Goal: Information Seeking & Learning: Learn about a topic

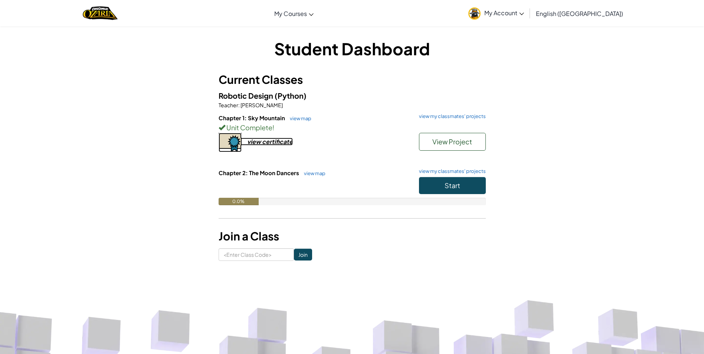
click at [233, 146] on img at bounding box center [230, 142] width 23 height 19
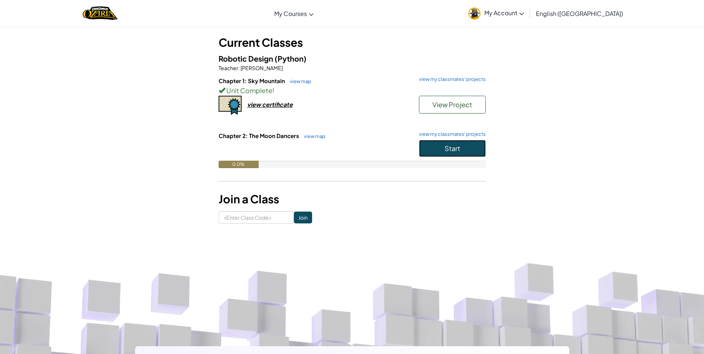
click at [456, 150] on span "Start" at bounding box center [453, 148] width 16 height 9
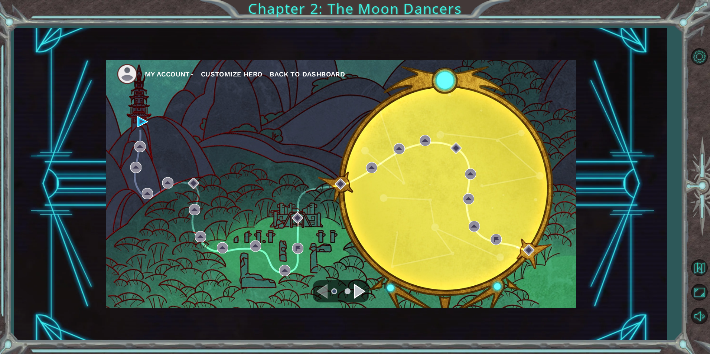
click at [323, 293] on div "Navigate to the previous page" at bounding box center [321, 291] width 11 height 15
click at [356, 295] on div "Navigate to the next page" at bounding box center [359, 291] width 11 height 15
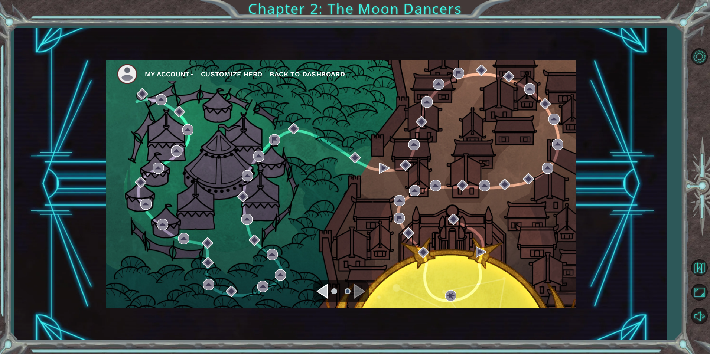
click at [321, 286] on div "Navigate to the previous page" at bounding box center [321, 291] width 11 height 15
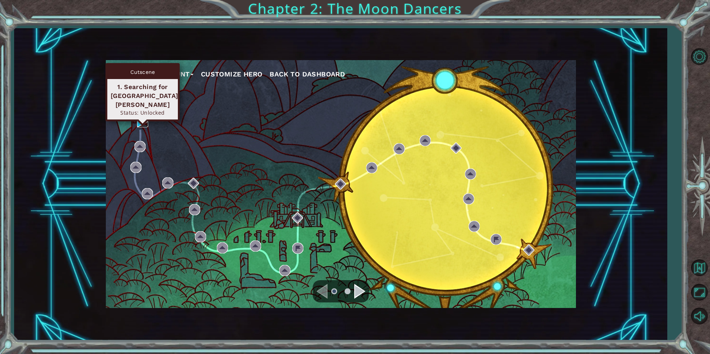
click at [141, 121] on img at bounding box center [142, 121] width 11 height 11
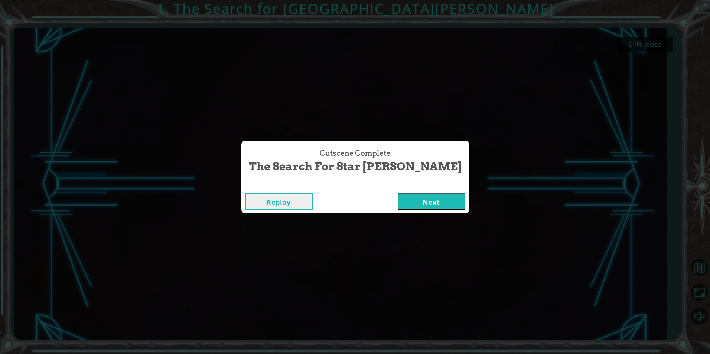
click at [401, 206] on button "Next" at bounding box center [432, 201] width 68 height 17
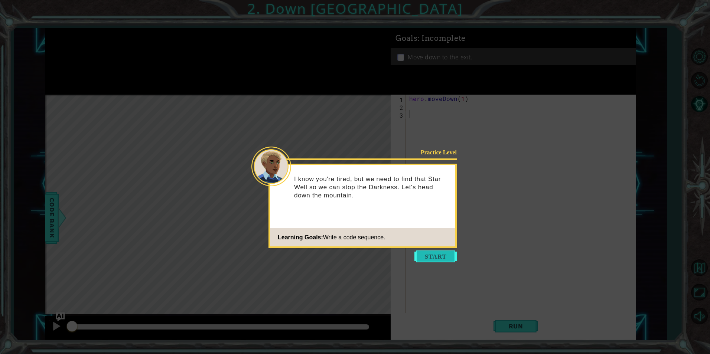
click at [434, 254] on button "Start" at bounding box center [435, 257] width 42 height 12
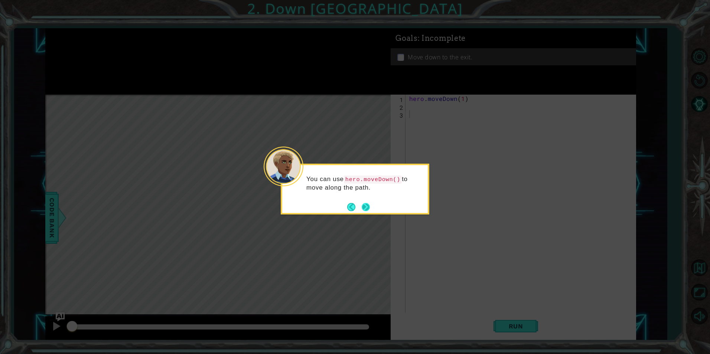
click at [369, 205] on button "Next" at bounding box center [366, 207] width 9 height 9
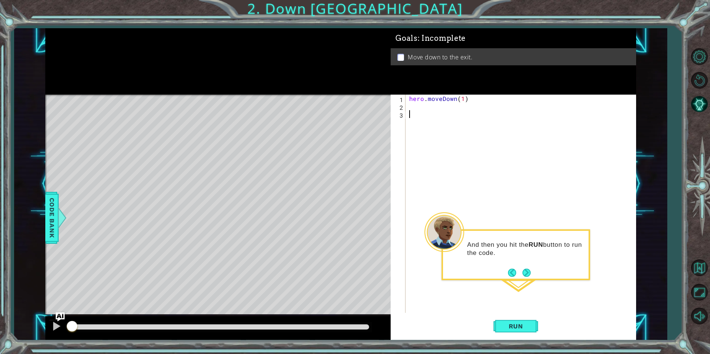
click at [429, 105] on div "hero . moveDown ( 1 )" at bounding box center [522, 212] width 229 height 234
type textarea "hero.moveDown(1)"
click at [521, 332] on button "Run" at bounding box center [515, 326] width 45 height 25
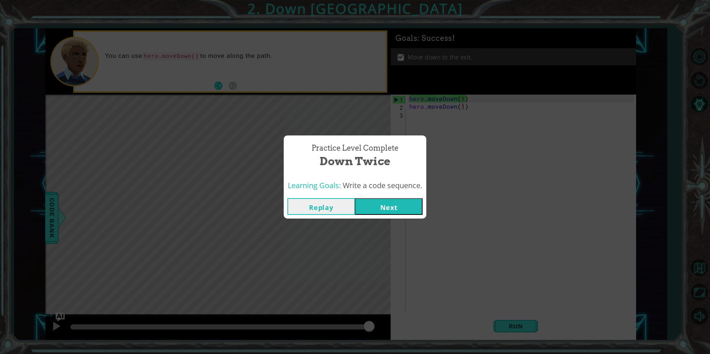
click at [398, 202] on button "Next" at bounding box center [389, 206] width 68 height 17
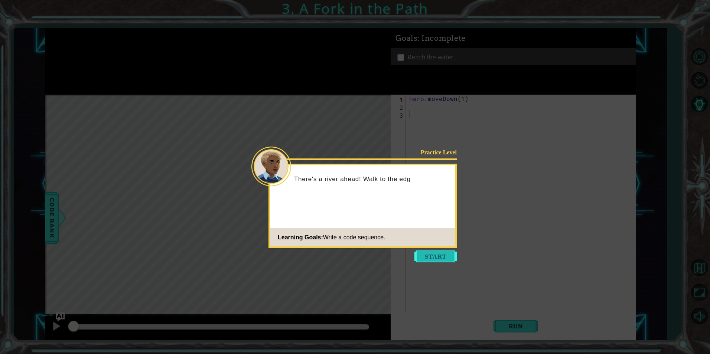
click at [438, 259] on button "Start" at bounding box center [435, 257] width 42 height 12
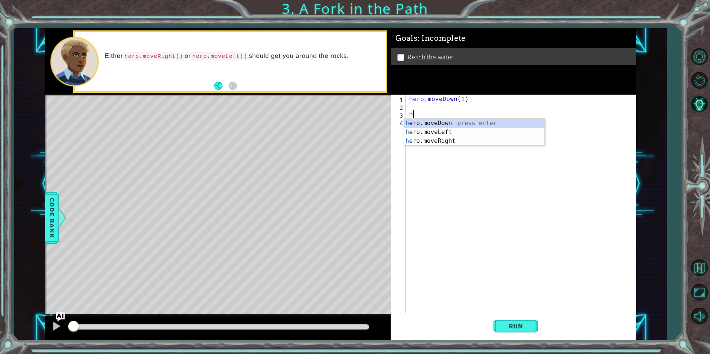
type textarea "hr"
click at [438, 146] on div "hero . moveDown ( 1 ) hr" at bounding box center [522, 212] width 229 height 234
click at [425, 119] on div "hero . moveDown ( 1 ) hr" at bounding box center [522, 212] width 229 height 234
click at [416, 115] on div "hero . moveDown ( 1 ) hr" at bounding box center [522, 212] width 229 height 234
click at [415, 139] on div "h e r o.moveDown press enter h e r o.moveLeft press enter h e r o.moveRight pre…" at bounding box center [474, 141] width 140 height 45
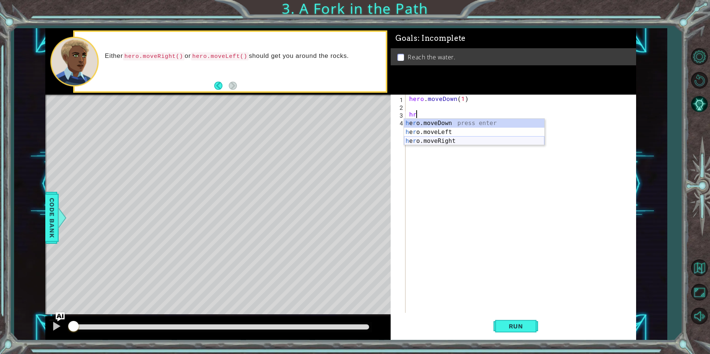
type textarea "hero.moveRight(1)"
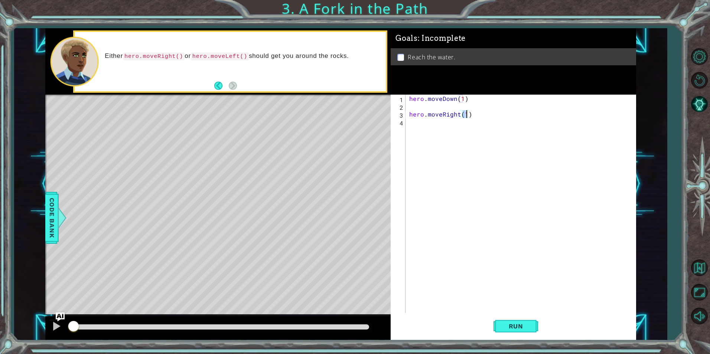
click at [412, 124] on div "hero . moveDown ( 1 ) hero . moveRight ( 1 )" at bounding box center [522, 212] width 229 height 234
click at [444, 129] on div "h ero.moveDown press enter h ero.moveLeft press enter h ero.moveRight press ent…" at bounding box center [474, 149] width 140 height 45
type textarea "hero.moveDown(1)"
click at [520, 322] on button "Run" at bounding box center [515, 326] width 45 height 25
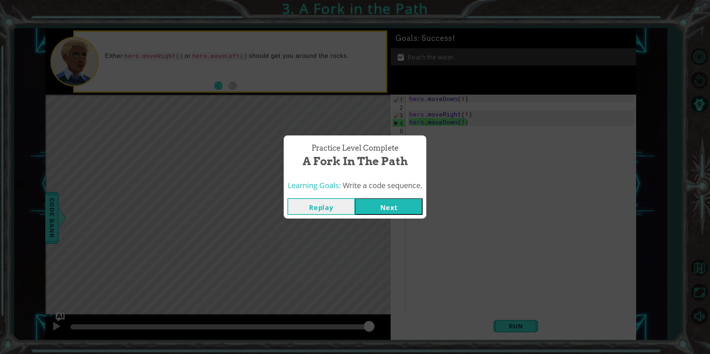
click at [324, 204] on button "Replay" at bounding box center [321, 206] width 68 height 17
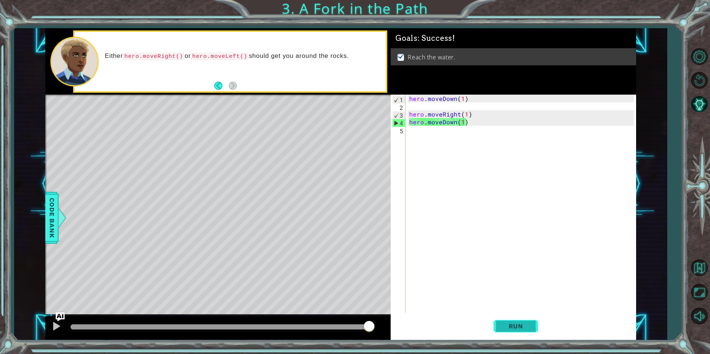
drag, startPoint x: 503, startPoint y: 326, endPoint x: 494, endPoint y: 322, distance: 9.5
click at [494, 322] on button "Run" at bounding box center [515, 326] width 45 height 25
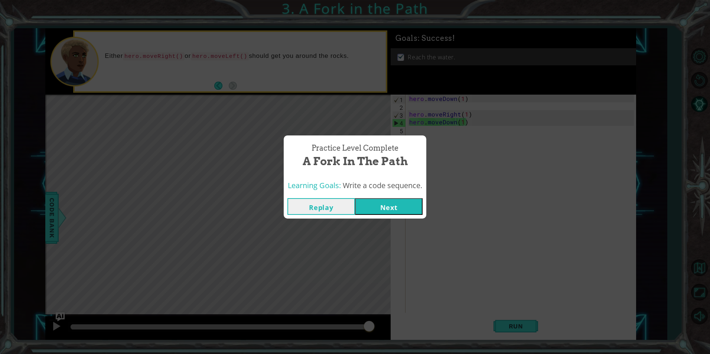
click at [412, 204] on button "Next" at bounding box center [389, 206] width 68 height 17
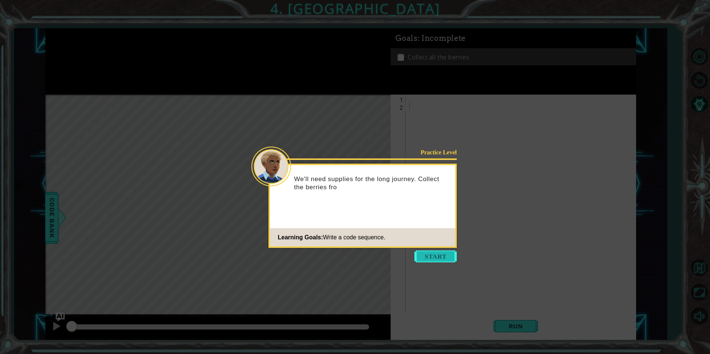
click at [442, 256] on button "Start" at bounding box center [435, 257] width 42 height 12
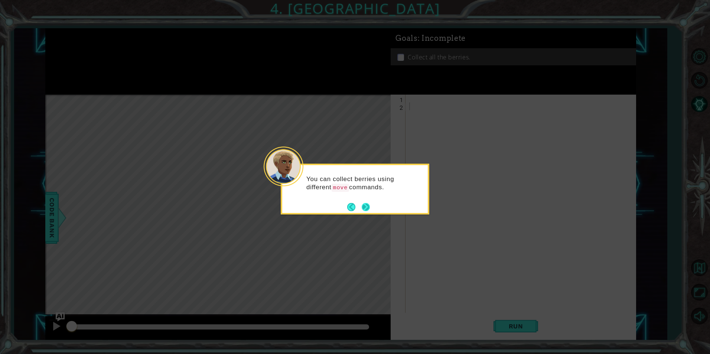
click at [369, 208] on div "You can collect berries using different move commands." at bounding box center [355, 189] width 149 height 51
click at [368, 208] on button "Next" at bounding box center [365, 206] width 9 height 9
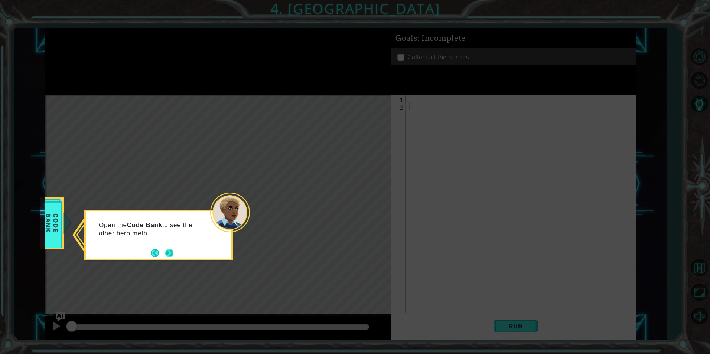
click at [170, 250] on button "Next" at bounding box center [169, 253] width 13 height 13
drag, startPoint x: 170, startPoint y: 250, endPoint x: 168, endPoint y: 240, distance: 10.0
click at [169, 244] on div at bounding box center [158, 235] width 149 height 51
click at [160, 215] on div "Then click" at bounding box center [159, 228] width 146 height 29
click at [170, 251] on button "Next" at bounding box center [169, 253] width 10 height 10
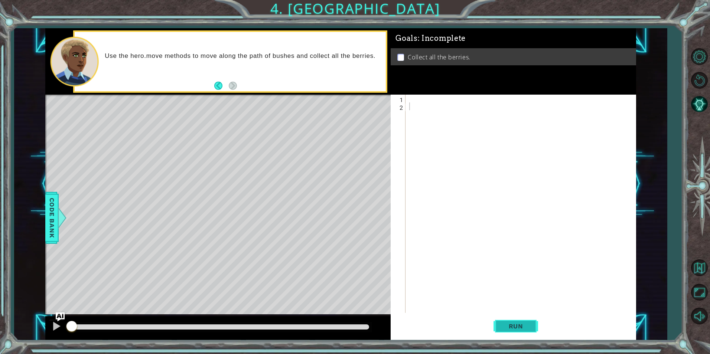
click at [519, 321] on button "Run" at bounding box center [515, 326] width 45 height 25
click at [520, 322] on button "Run" at bounding box center [515, 326] width 45 height 25
click at [419, 96] on div at bounding box center [522, 212] width 229 height 234
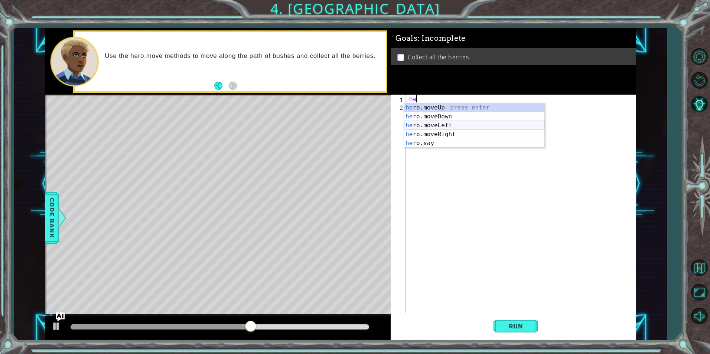
click at [457, 128] on div "he ro.moveUp press enter he ro.moveDown press enter he ro.moveLeft press enter …" at bounding box center [474, 134] width 140 height 62
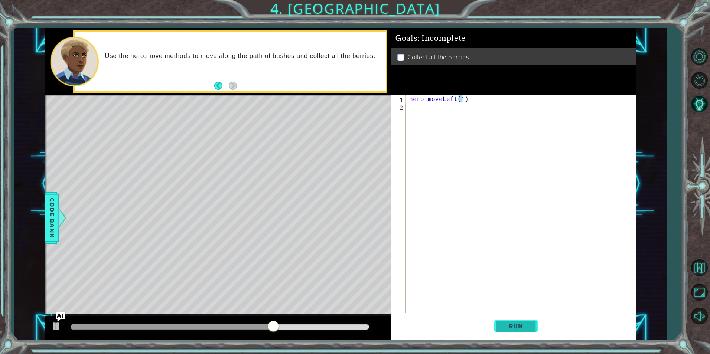
type textarea "hero.moveLeft(1)"
click at [515, 322] on button "Run" at bounding box center [515, 326] width 45 height 25
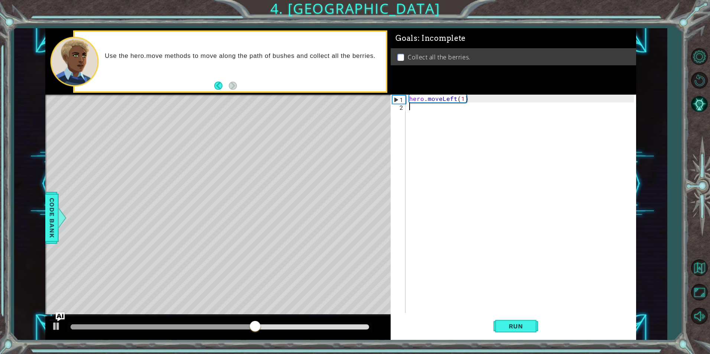
click at [414, 112] on div "hero . moveLeft ( 1 )" at bounding box center [522, 212] width 229 height 234
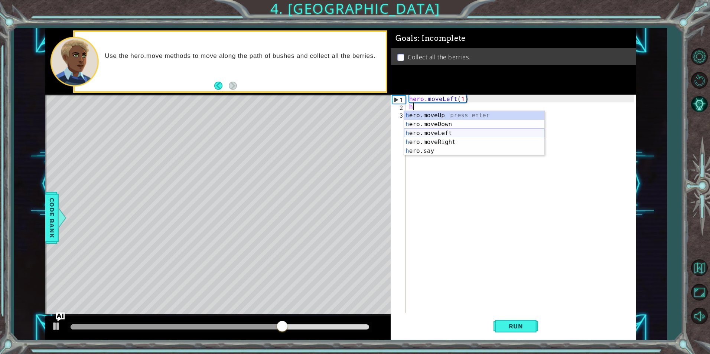
click at [433, 130] on div "h ero.moveUp press enter h ero.moveDown press enter h ero.moveLeft press enter …" at bounding box center [474, 142] width 140 height 62
type textarea "hero.moveLeft(1)"
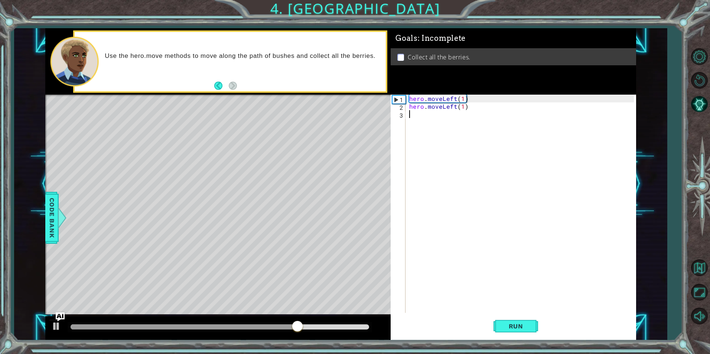
click at [419, 125] on div "hero . moveLeft ( 1 ) hero . moveLeft ( 1 )" at bounding box center [522, 212] width 229 height 234
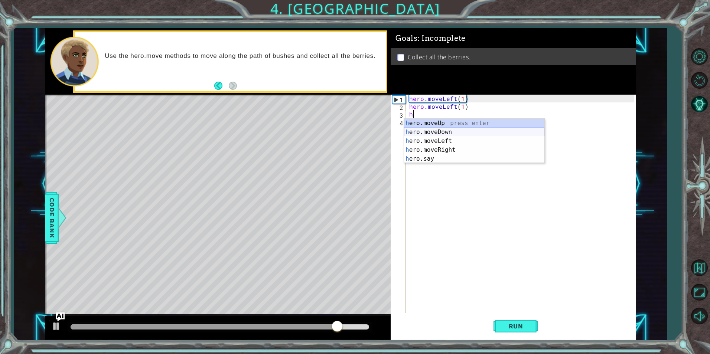
click at [434, 129] on div "h ero.moveUp press enter h ero.moveDown press enter h ero.moveLeft press enter …" at bounding box center [474, 150] width 140 height 62
type textarea "hero.moveDown(1)"
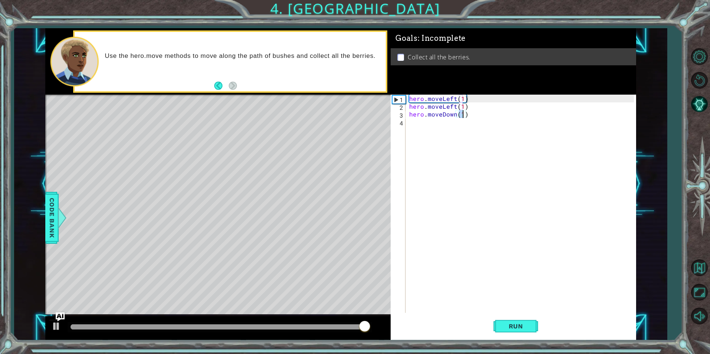
click at [434, 122] on div "hero . moveLeft ( 1 ) hero . moveLeft ( 1 ) hero . moveDown ( 1 )" at bounding box center [522, 212] width 229 height 234
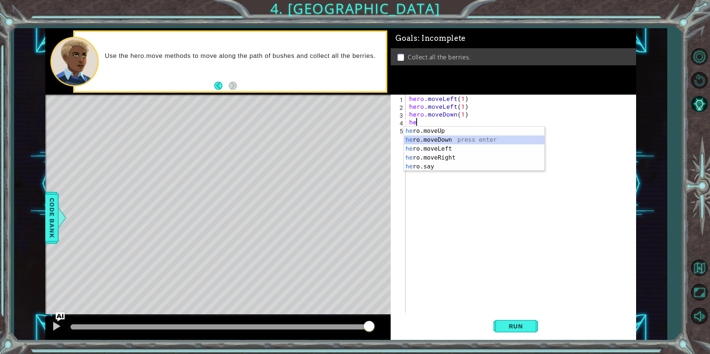
click at [446, 143] on div "he ro.moveUp press enter he ro.moveDown press enter he ro.moveLeft press enter …" at bounding box center [474, 158] width 140 height 62
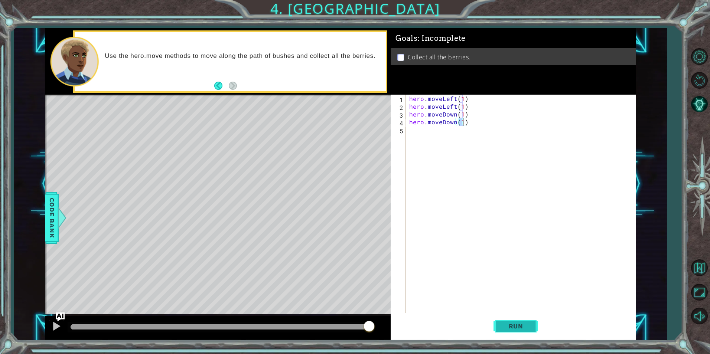
type textarea "hero.moveDown(1)"
click at [506, 321] on button "Run" at bounding box center [515, 326] width 45 height 25
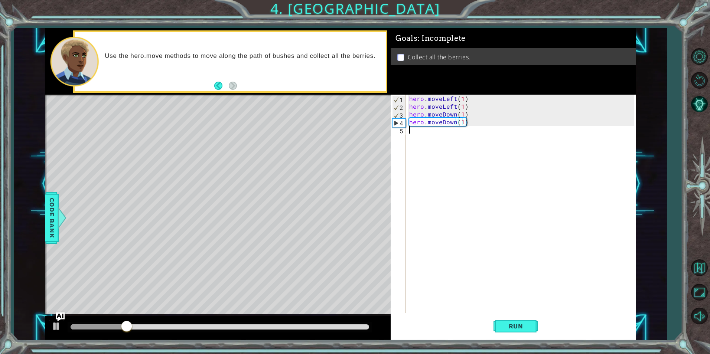
click at [428, 132] on div "hero . moveLeft ( 1 ) hero . moveLeft ( 1 ) hero . moveDown ( 1 ) hero . moveDo…" at bounding box center [522, 212] width 229 height 234
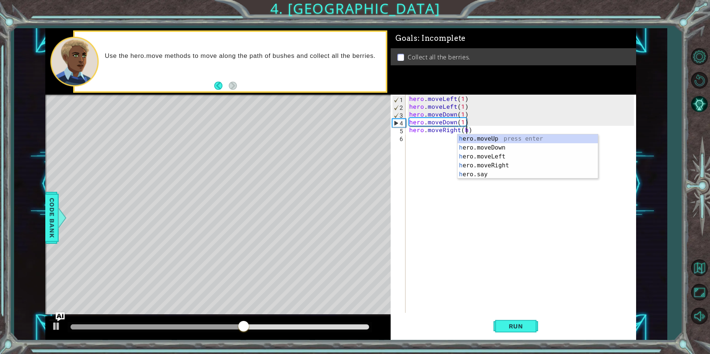
scroll to position [0, 3]
click at [499, 163] on div "h ero.moveUp press enter h ero.moveDown press enter h ero.moveLeft press enter …" at bounding box center [527, 165] width 140 height 62
type textarea "hero.moveRight(1)"
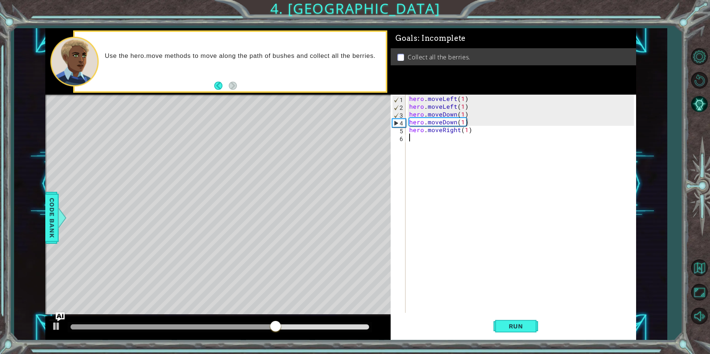
click at [506, 167] on div "hero . moveLeft ( 1 ) hero . moveLeft ( 1 ) hero . moveDown ( 1 ) hero . moveDo…" at bounding box center [522, 212] width 229 height 234
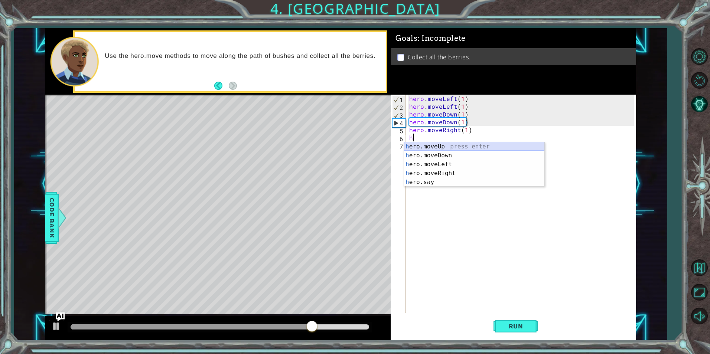
click at [437, 148] on div "h ero.moveUp press enter h ero.moveDown press enter h ero.moveLeft press enter …" at bounding box center [474, 173] width 140 height 62
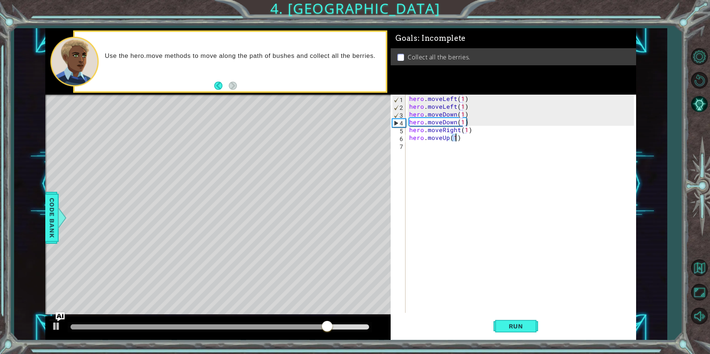
scroll to position [0, 3]
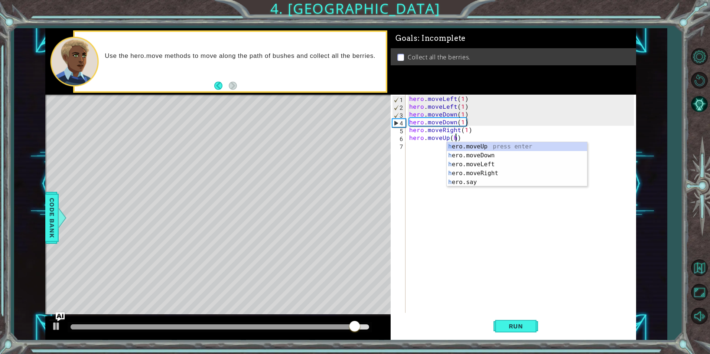
type textarea "hero.moveUp(1)"
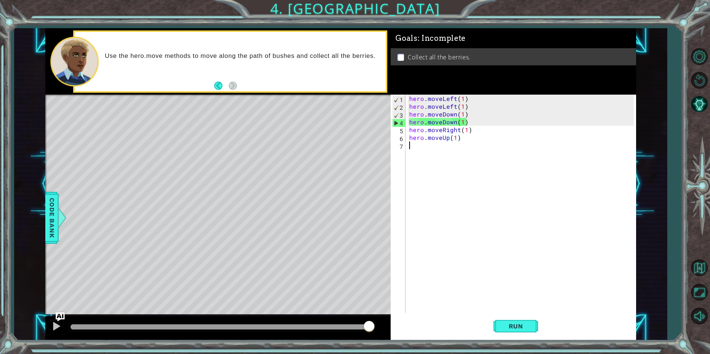
click at [436, 150] on div "hero . moveLeft ( 1 ) hero . moveLeft ( 1 ) hero . moveDown ( 1 ) hero . moveDo…" at bounding box center [522, 212] width 229 height 234
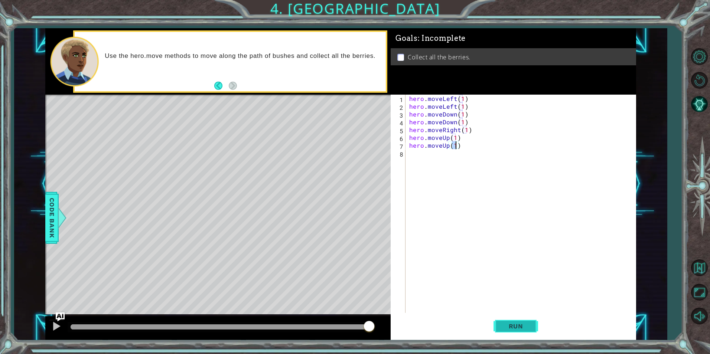
click at [511, 326] on span "Run" at bounding box center [515, 326] width 29 height 7
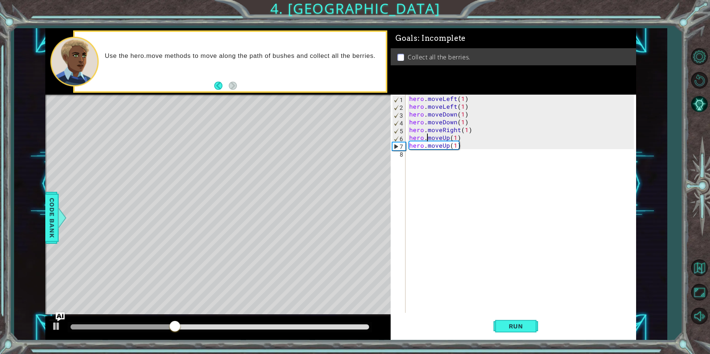
click at [426, 137] on div "hero . moveLeft ( 1 ) hero . moveLeft ( 1 ) hero . moveDown ( 1 ) hero . moveDo…" at bounding box center [522, 212] width 229 height 234
click at [478, 130] on div "hero . moveLeft ( 1 ) hero . moveLeft ( 1 ) hero . moveDown ( 1 ) hero . moveDo…" at bounding box center [522, 212] width 229 height 234
type textarea "hero.moveRight(1)"
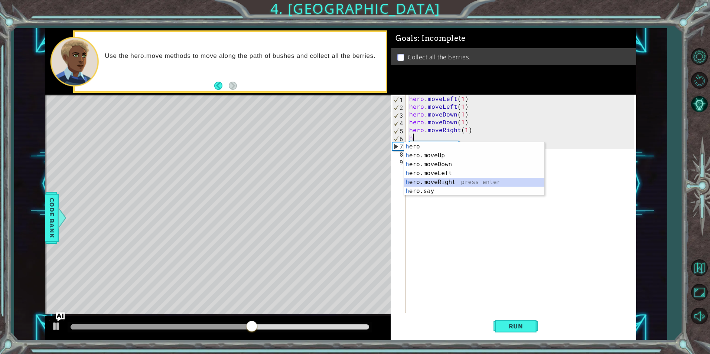
click at [419, 183] on div "h ero press enter h ero.moveUp press enter h ero.moveDown press enter h ero.mov…" at bounding box center [474, 177] width 140 height 71
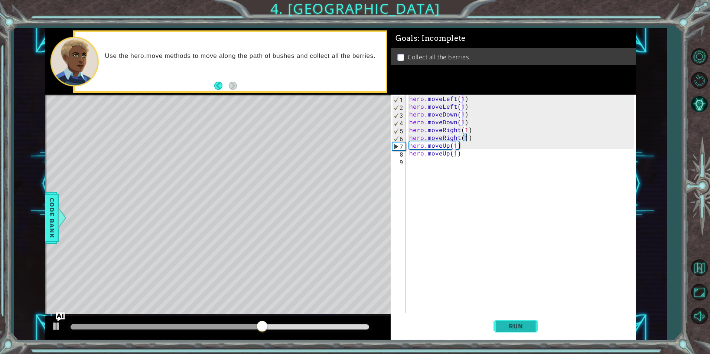
type textarea "hero.moveRight(1)"
click at [518, 327] on span "Run" at bounding box center [515, 326] width 29 height 7
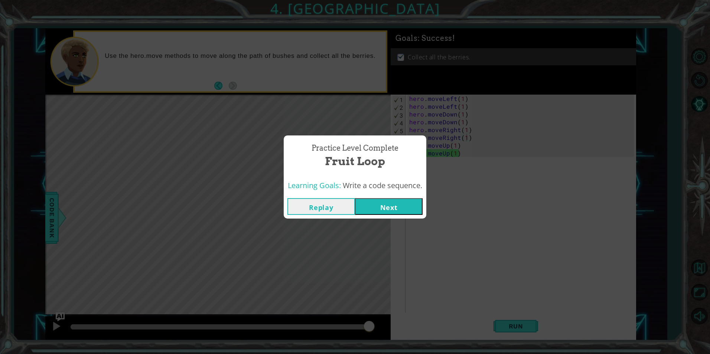
click button "Next" at bounding box center [389, 206] width 68 height 17
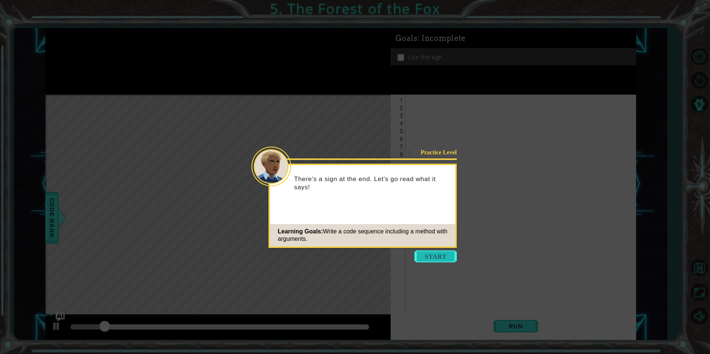
click at [432, 255] on button "Start" at bounding box center [435, 257] width 42 height 12
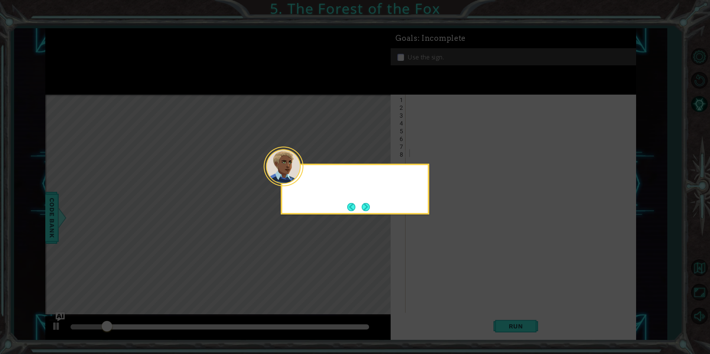
click at [432, 255] on icon at bounding box center [355, 177] width 710 height 354
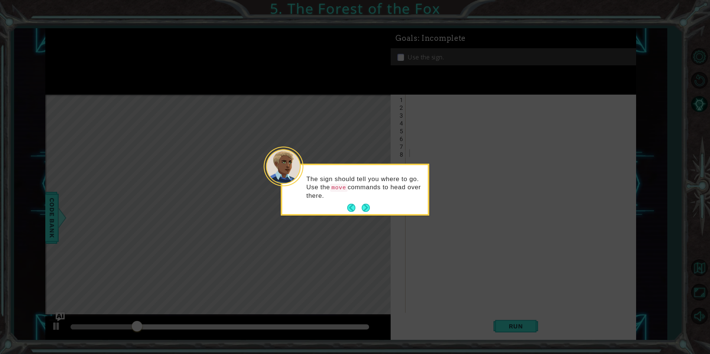
click at [372, 205] on div "The sign should tell you where to go. Use the move commands to head over there." at bounding box center [355, 191] width 146 height 46
drag, startPoint x: 372, startPoint y: 205, endPoint x: 362, endPoint y: 205, distance: 10.8
click at [362, 205] on button "Next" at bounding box center [366, 208] width 14 height 14
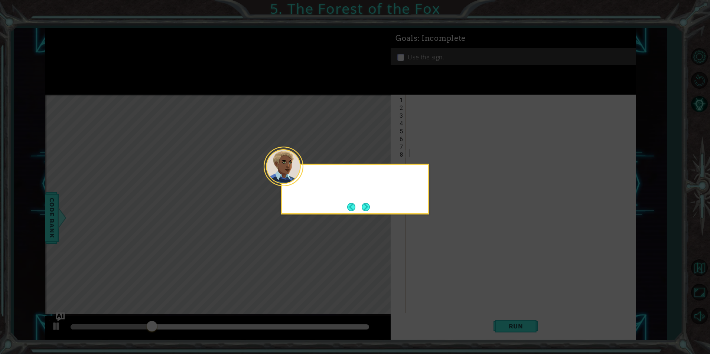
click at [362, 205] on button "Next" at bounding box center [366, 207] width 14 height 14
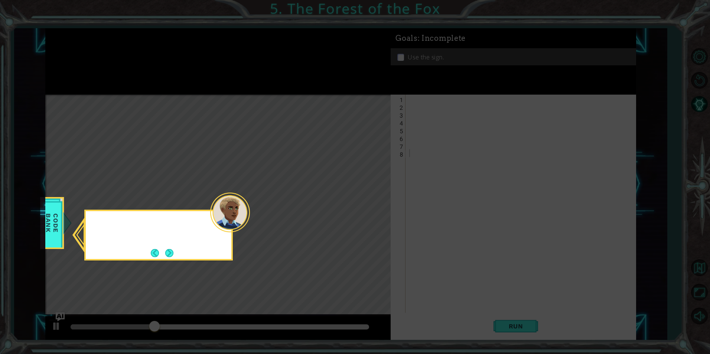
click at [362, 205] on icon at bounding box center [355, 177] width 710 height 354
click at [170, 252] on button "Next" at bounding box center [169, 253] width 9 height 9
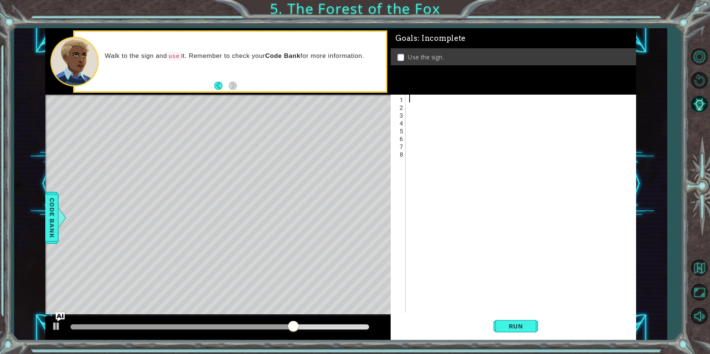
click at [435, 102] on div at bounding box center [522, 212] width 229 height 234
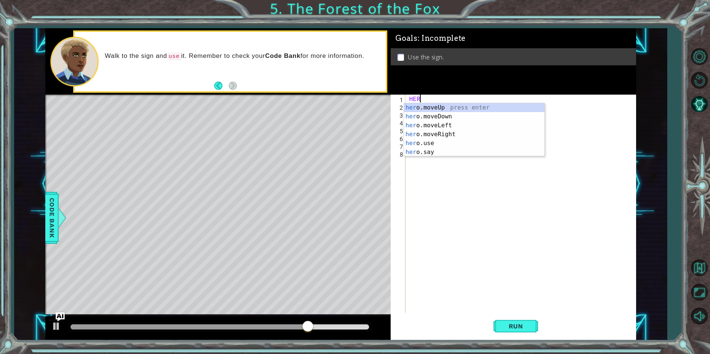
scroll to position [0, 0]
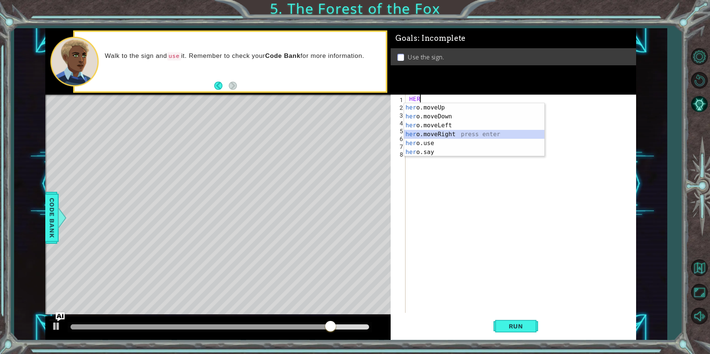
click at [438, 135] on div "her o.moveUp press enter her o.moveDown press enter her o.moveLeft press enter …" at bounding box center [474, 138] width 140 height 71
type textarea "hero.moveRight(1)"
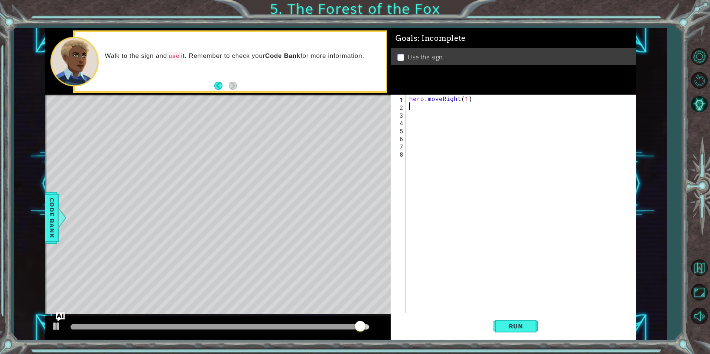
click at [413, 106] on div "hero . moveRight ( 1 )" at bounding box center [522, 212] width 229 height 234
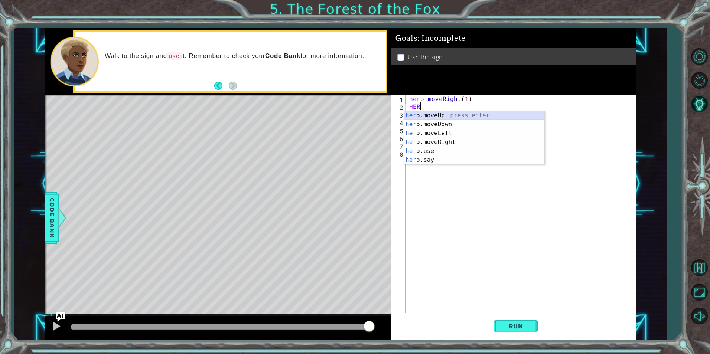
click at [420, 118] on div "her o.moveUp press enter her o.moveDown press enter her o.moveLeft press enter …" at bounding box center [474, 146] width 140 height 71
type textarea "hero.moveUp(1)"
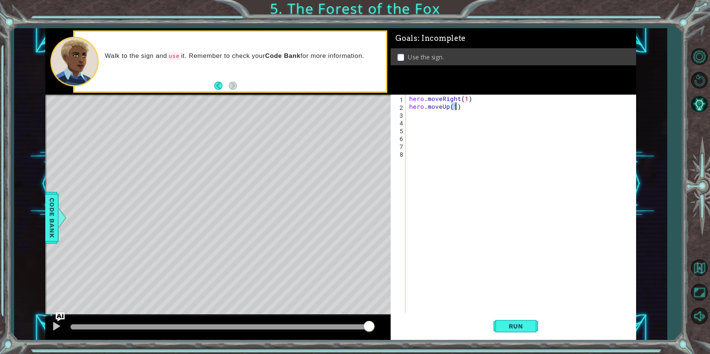
click at [412, 114] on div "hero . moveRight ( 1 ) hero . moveUp ( 1 )" at bounding box center [522, 212] width 229 height 234
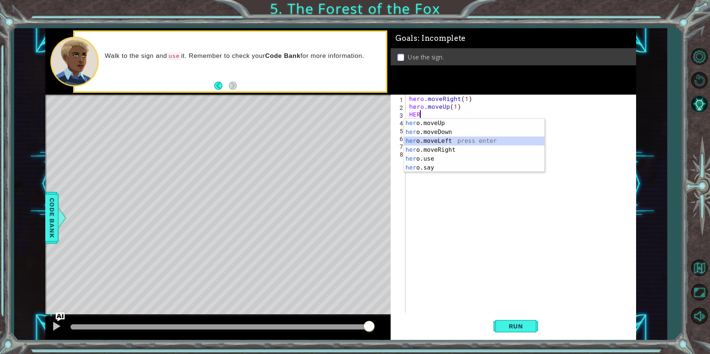
click at [435, 142] on div "her o.moveUp press enter her o.moveDown press enter her o.moveLeft press enter …" at bounding box center [474, 154] width 140 height 71
type textarea "hero.moveLeft(1)"
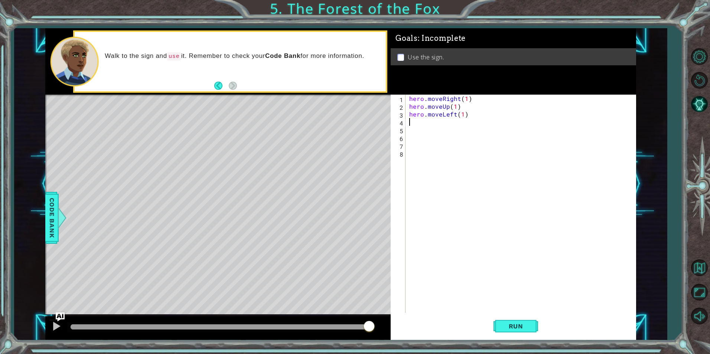
click at [421, 123] on div "hero . moveRight ( 1 ) hero . moveUp ( 1 ) hero . moveLeft ( 1 )" at bounding box center [522, 212] width 229 height 234
type textarea "E"
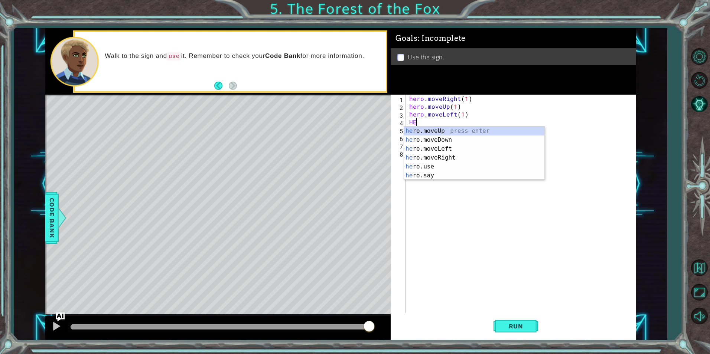
type textarea "hero.moveUp(1)"
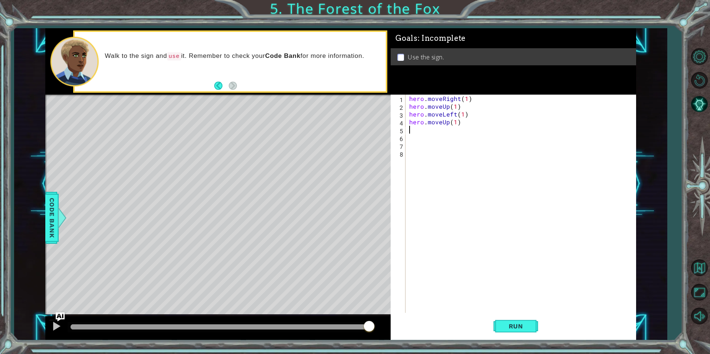
click at [423, 129] on div "hero . moveRight ( 1 ) hero . moveUp ( 1 ) hero . moveLeft ( 1 ) hero . moveUp …" at bounding box center [522, 212] width 229 height 234
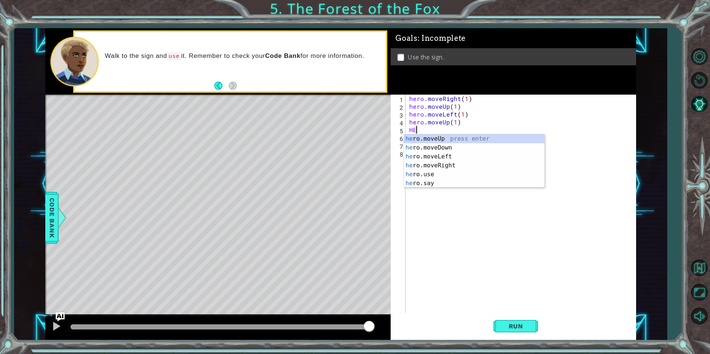
scroll to position [0, 0]
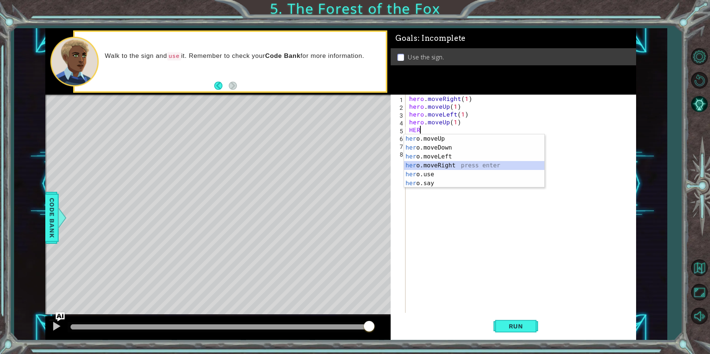
click at [448, 169] on div "her o.moveUp press enter her o.moveDown press enter her o.moveLeft press enter …" at bounding box center [474, 169] width 140 height 71
type textarea "hero.moveRight(1)"
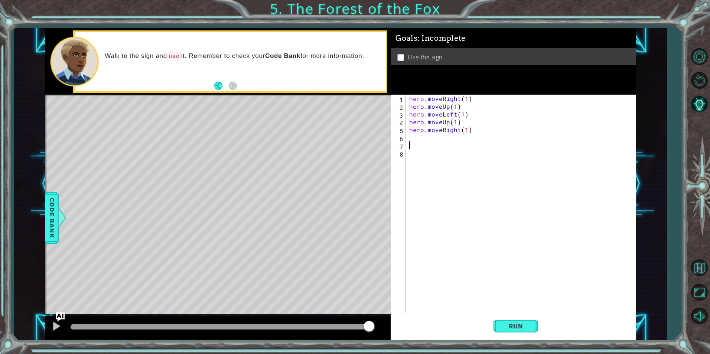
click at [421, 147] on div "hero . moveRight ( 1 ) hero . moveUp ( 1 ) hero . moveLeft ( 1 ) hero . moveUp …" at bounding box center [522, 212] width 229 height 234
click at [407, 134] on div "1 2 3 4 5 6 7 8 hero . moveRight ( 1 ) hero . moveUp ( 1 ) hero . moveLeft ( 1 …" at bounding box center [512, 204] width 243 height 218
click at [412, 141] on div "hero . moveRight ( 1 ) hero . moveUp ( 1 ) hero . moveLeft ( 1 ) hero . moveUp …" at bounding box center [522, 212] width 229 height 234
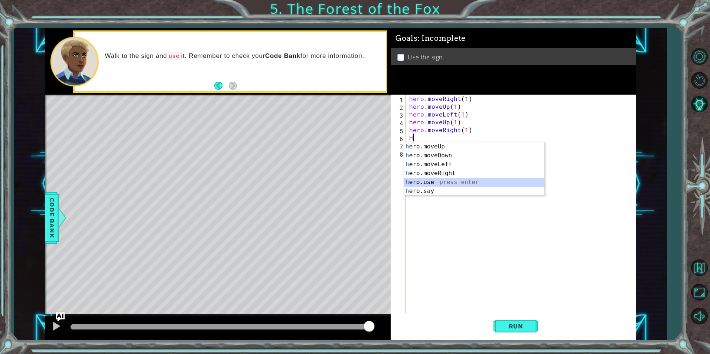
click at [424, 180] on div "h ero.moveUp press enter h ero.moveDown press enter h ero.moveLeft press enter …" at bounding box center [474, 177] width 140 height 71
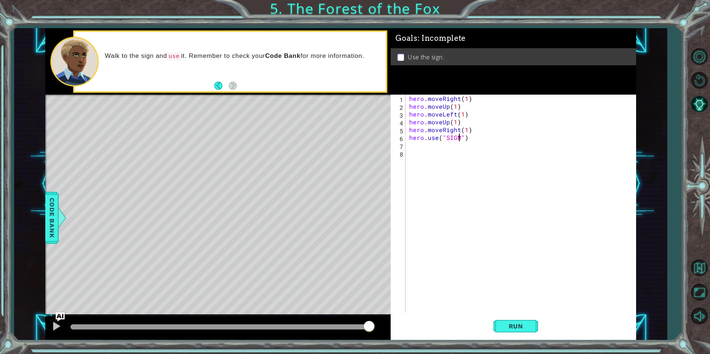
scroll to position [0, 3]
type textarea "hero.use("SIGN")"
click at [508, 326] on span "Run" at bounding box center [515, 326] width 29 height 7
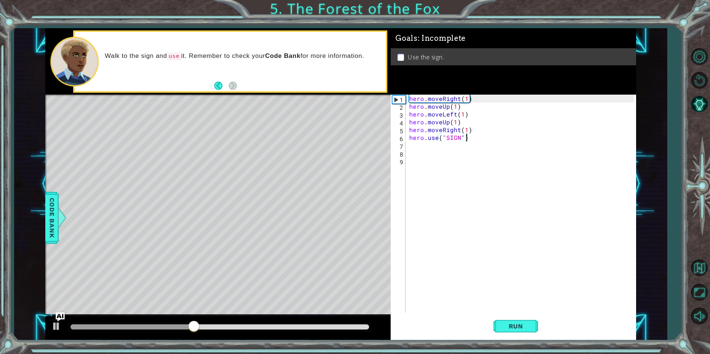
click at [466, 134] on div "hero . moveRight ( 1 ) hero . moveUp ( 1 ) hero . moveLeft ( 1 ) hero . moveUp …" at bounding box center [522, 212] width 229 height 234
click at [463, 128] on div "hero . moveRight ( 1 ) hero . moveUp ( 1 ) hero . moveLeft ( 1 ) hero . moveUp …" at bounding box center [522, 212] width 229 height 234
click at [465, 129] on div "hero . moveRight ( 1 ) hero . moveUp ( 1 ) hero . moveLeft ( 1 ) hero . moveUp …" at bounding box center [522, 212] width 229 height 234
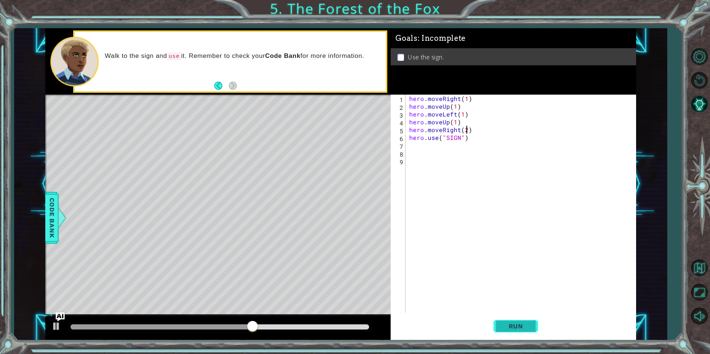
type textarea "hero.moveRight(2)"
click at [521, 323] on span "Run" at bounding box center [515, 326] width 29 height 7
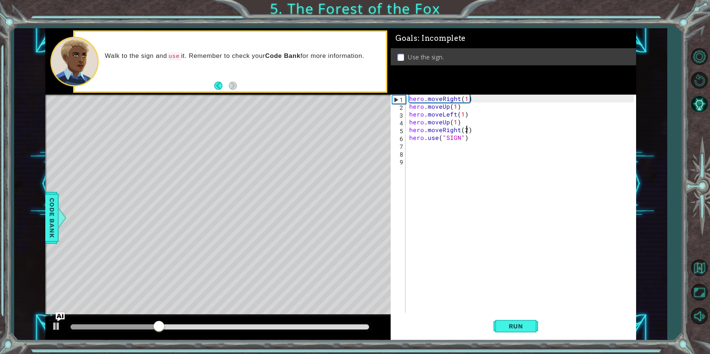
click at [477, 130] on div "hero . moveRight ( 1 ) hero . moveUp ( 1 ) hero . moveLeft ( 1 ) hero . moveUp …" at bounding box center [522, 212] width 229 height 234
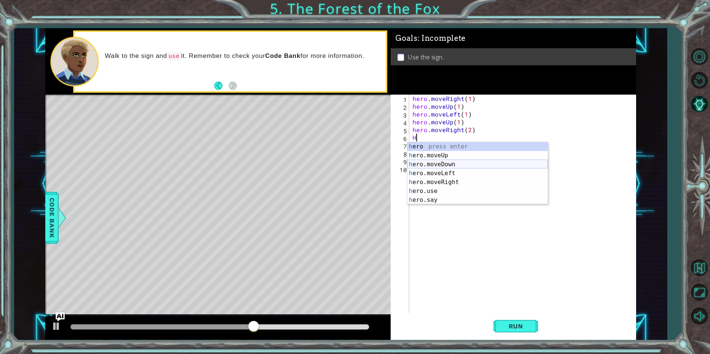
drag, startPoint x: 439, startPoint y: 164, endPoint x: 443, endPoint y: 164, distance: 4.1
click at [439, 164] on div "h ero press enter h ero.moveUp press enter h ero.moveDown press enter h ero.mov…" at bounding box center [477, 182] width 140 height 80
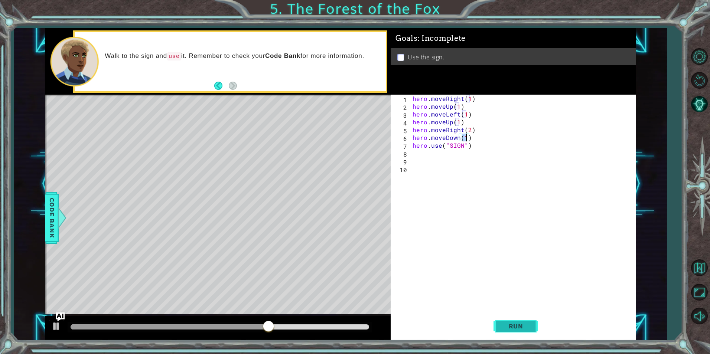
type textarea "hero.moveDown(1)"
click at [508, 322] on button "Run" at bounding box center [515, 326] width 45 height 25
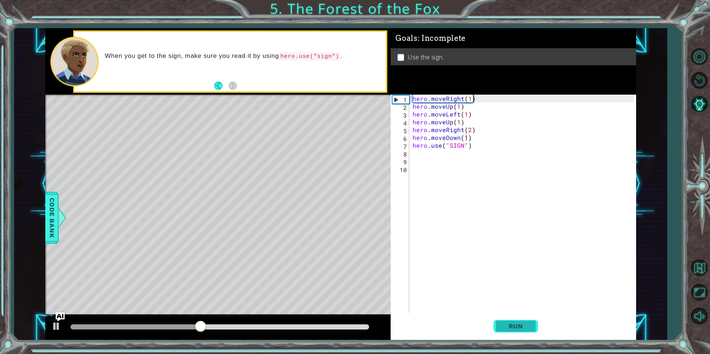
click at [517, 333] on button "Run" at bounding box center [515, 326] width 45 height 25
click at [412, 154] on div "hero . moveRight ( 1 ) hero . moveUp ( 1 ) hero . moveLeft ( 1 ) hero . moveUp …" at bounding box center [524, 212] width 226 height 234
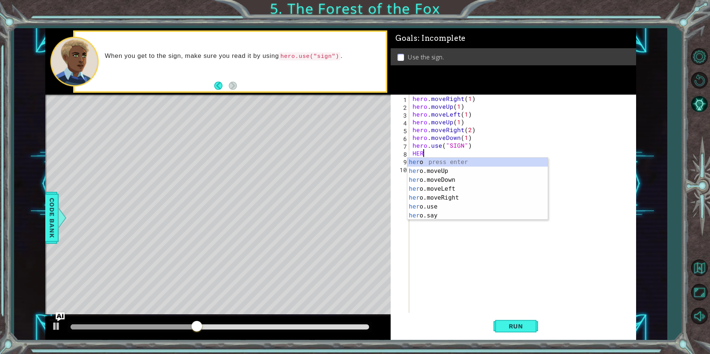
scroll to position [0, 0]
click at [458, 198] on div "her o press enter her o.moveUp press enter her o.moveDown press enter her o.mov…" at bounding box center [477, 198] width 140 height 80
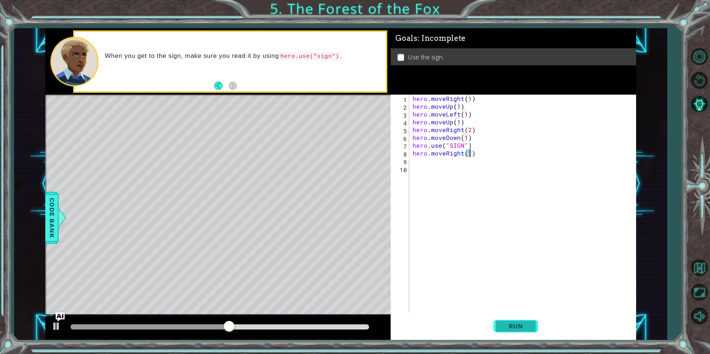
drag, startPoint x: 509, startPoint y: 324, endPoint x: 505, endPoint y: 327, distance: 5.3
click at [510, 324] on span "Run" at bounding box center [515, 326] width 29 height 7
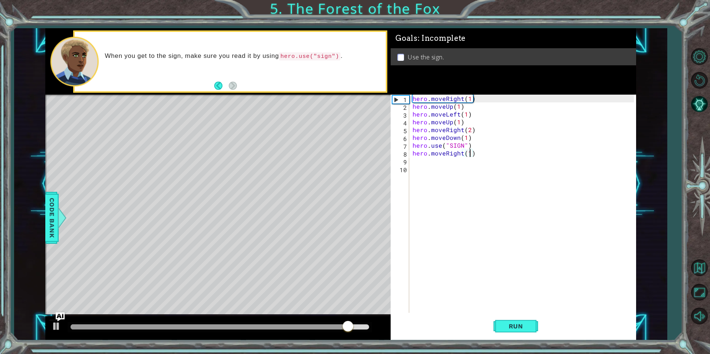
click at [465, 147] on div "hero . moveRight ( 1 ) hero . moveUp ( 1 ) hero . moveLeft ( 1 ) hero . moveUp …" at bounding box center [524, 212] width 226 height 234
click at [461, 147] on div "hero . moveRight ( 1 ) hero . moveUp ( 1 ) hero . moveLeft ( 1 ) hero . moveUp …" at bounding box center [524, 212] width 226 height 234
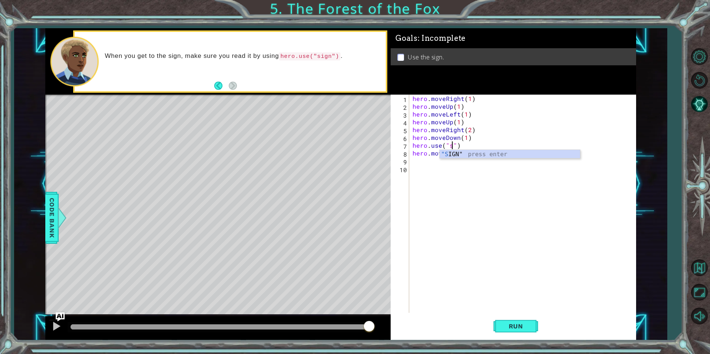
scroll to position [0, 3]
type textarea "hero.use("sign")"
click at [630, 182] on div "hero . moveRight ( 1 ) hero . moveUp ( 1 ) hero . moveLeft ( 1 ) hero . moveUp …" at bounding box center [524, 212] width 226 height 234
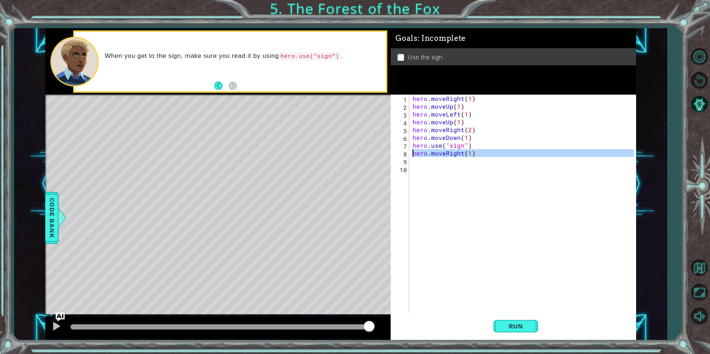
drag, startPoint x: 471, startPoint y: 158, endPoint x: 413, endPoint y: 157, distance: 57.9
click at [413, 157] on div "hero . moveRight ( 1 ) hero . moveUp ( 1 ) hero . moveLeft ( 1 ) hero . moveUp …" at bounding box center [524, 212] width 226 height 234
type textarea "hero.moveRight(1)"
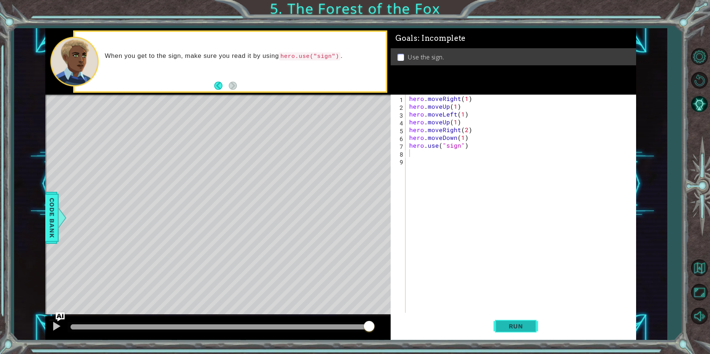
click at [503, 331] on button "Run" at bounding box center [515, 326] width 45 height 25
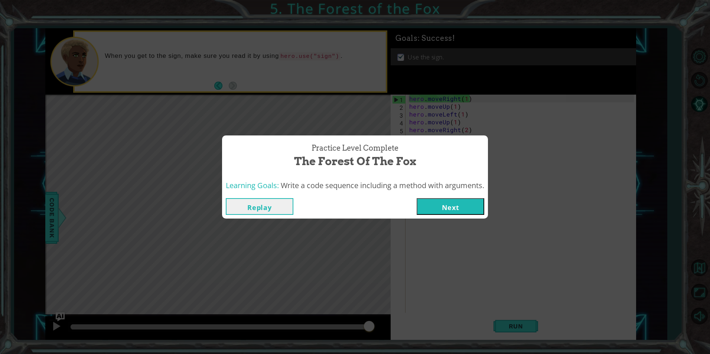
click at [447, 210] on button "Next" at bounding box center [451, 206] width 68 height 17
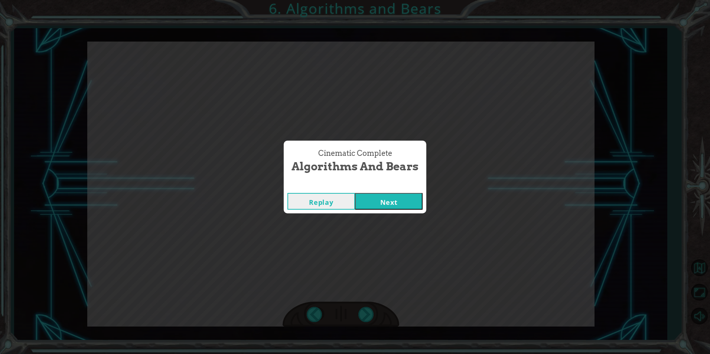
click at [396, 199] on button "Next" at bounding box center [389, 201] width 68 height 17
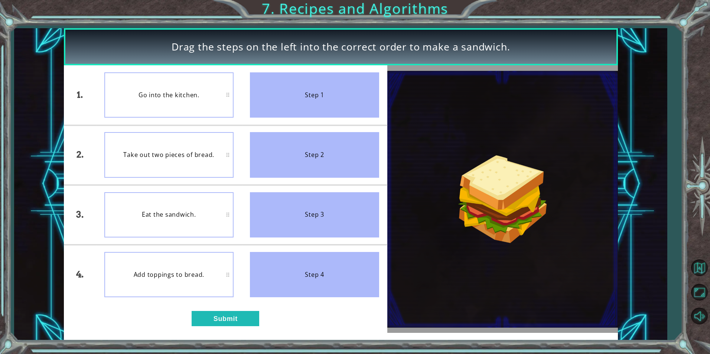
drag, startPoint x: 316, startPoint y: 282, endPoint x: 318, endPoint y: 147, distance: 135.5
click at [318, 147] on ul "Step 1 Step 2 Step 3 Step 4" at bounding box center [315, 184] width 146 height 239
drag, startPoint x: 280, startPoint y: 123, endPoint x: 280, endPoint y: 115, distance: 8.5
click at [281, 129] on ul "Step 1 Step 2 Step 3 Step 4" at bounding box center [315, 184] width 146 height 239
click at [216, 323] on button "Submit" at bounding box center [226, 318] width 68 height 15
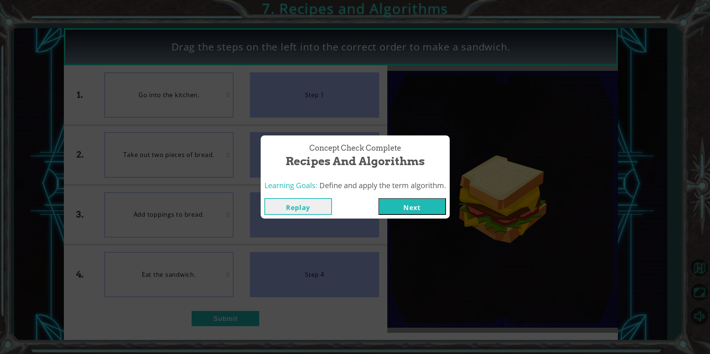
click at [439, 200] on button "Next" at bounding box center [412, 206] width 68 height 17
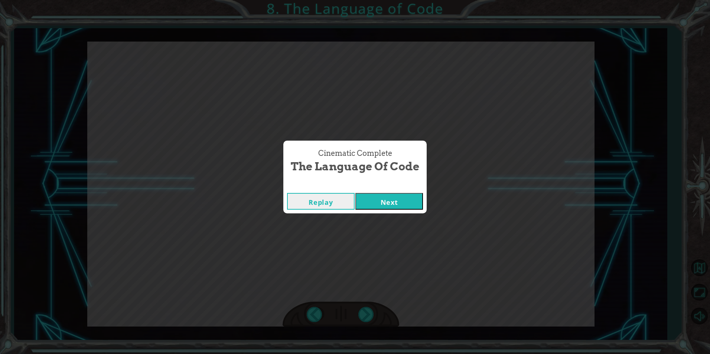
click at [355, 193] on button "Next" at bounding box center [389, 201] width 68 height 17
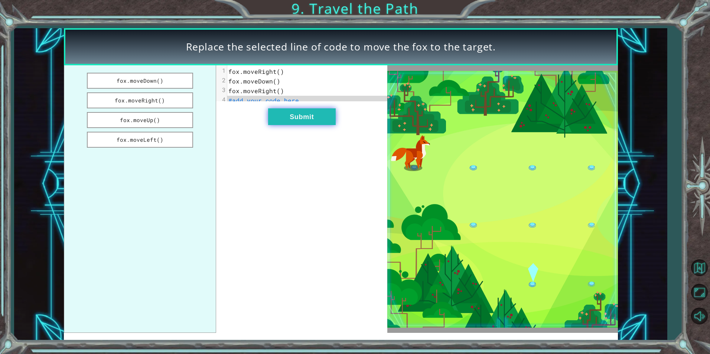
click at [298, 121] on button "Submit" at bounding box center [302, 116] width 68 height 17
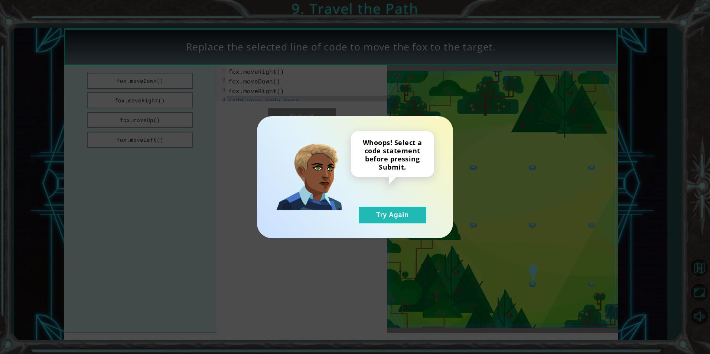
click at [385, 233] on div "Whoops! Select a code statement before pressing Submit. Try Again" at bounding box center [355, 177] width 196 height 122
drag, startPoint x: 385, startPoint y: 233, endPoint x: 378, endPoint y: 215, distance: 19.8
click at [378, 215] on button "Try Again" at bounding box center [393, 215] width 68 height 17
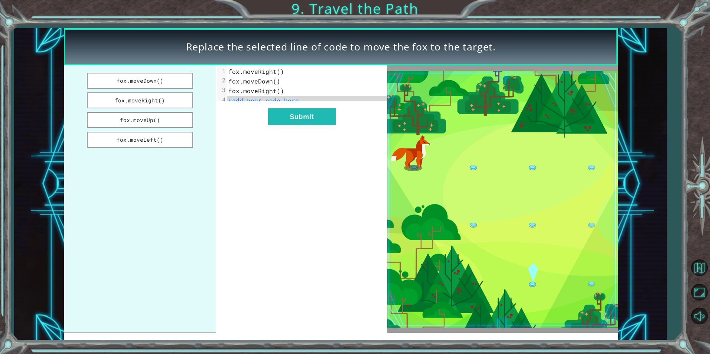
click at [310, 99] on pre "#add your code here" at bounding box center [310, 101] width 166 height 10
drag, startPoint x: 292, startPoint y: 95, endPoint x: 285, endPoint y: 101, distance: 8.9
click at [291, 96] on div "1 fox.moveRight() 2 fox.moveDown() 3 fox.moveRight() 4 #add your code here" at bounding box center [310, 86] width 166 height 39
drag, startPoint x: 171, startPoint y: 78, endPoint x: 211, endPoint y: 81, distance: 39.5
click at [287, 102] on div "fox.moveDown() fox.moveRight() fox.moveUp() fox.moveLeft() x 1 fox.moveRight() …" at bounding box center [226, 199] width 324 height 268
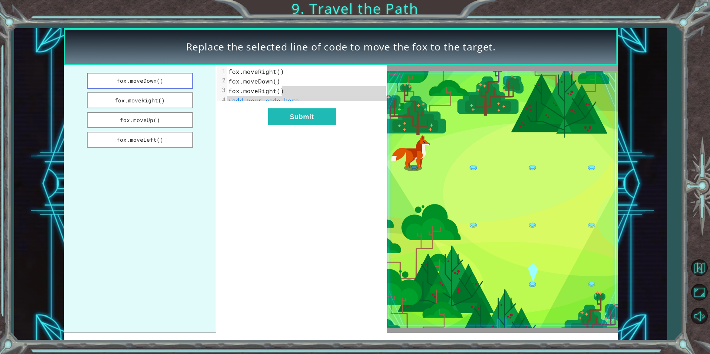
click at [137, 77] on button "fox.moveDown()" at bounding box center [140, 81] width 106 height 16
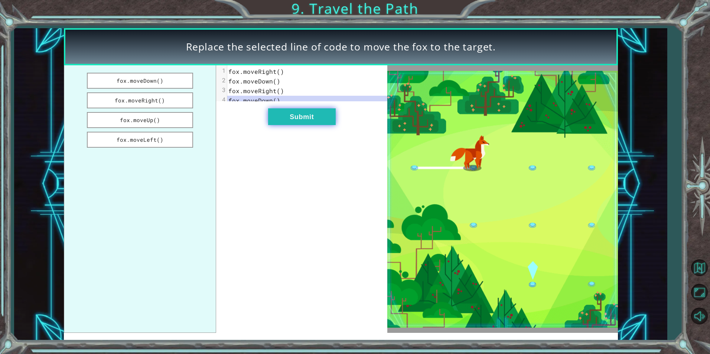
click at [302, 115] on button "Submit" at bounding box center [302, 116] width 68 height 17
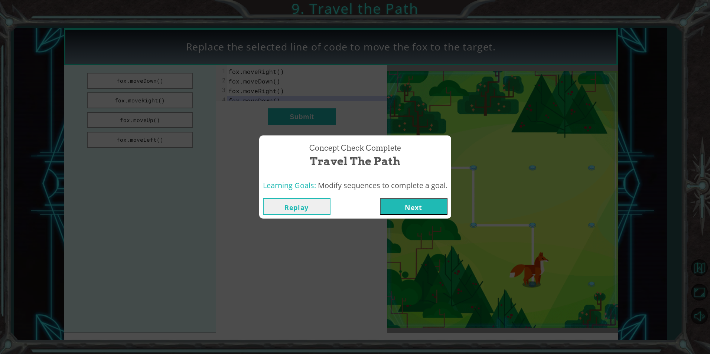
drag, startPoint x: 411, startPoint y: 207, endPoint x: 415, endPoint y: 207, distance: 4.1
click at [412, 207] on button "Next" at bounding box center [414, 206] width 68 height 17
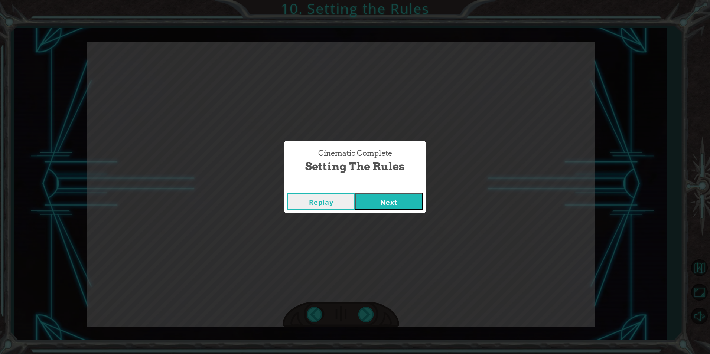
click at [401, 207] on button "Next" at bounding box center [389, 201] width 68 height 17
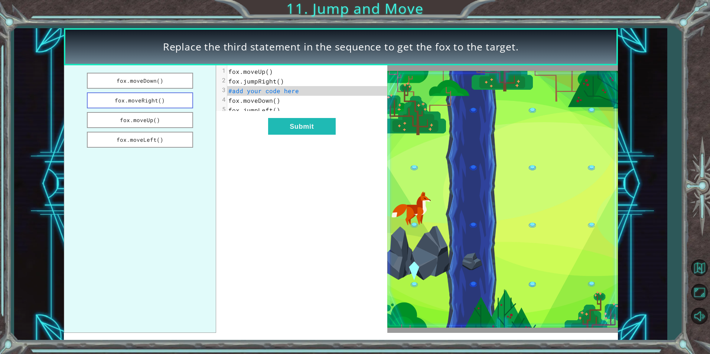
click at [168, 99] on button "fox.moveRight()" at bounding box center [140, 100] width 106 height 16
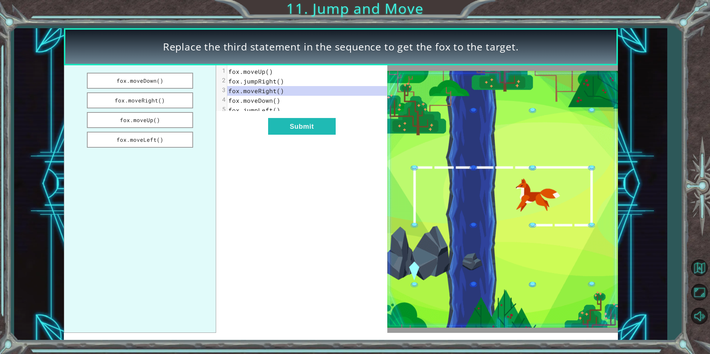
click at [283, 96] on pre "fox.moveDown()" at bounding box center [310, 101] width 166 height 10
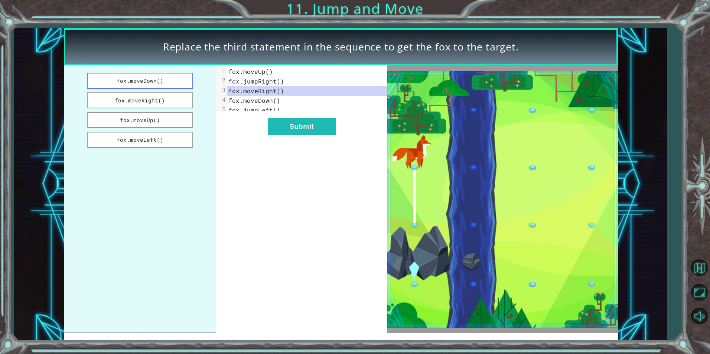
click at [187, 83] on button "fox.moveDown()" at bounding box center [140, 81] width 106 height 16
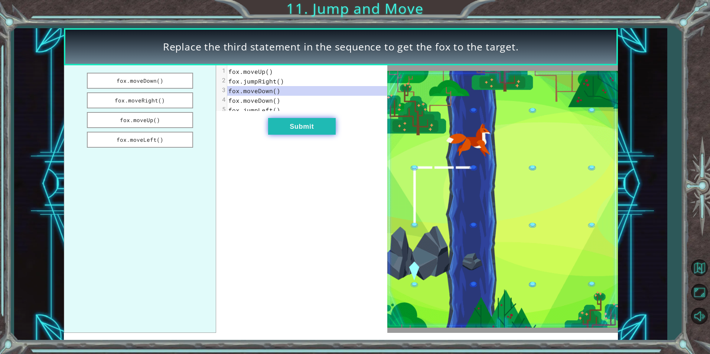
click at [290, 135] on button "Submit" at bounding box center [302, 126] width 68 height 17
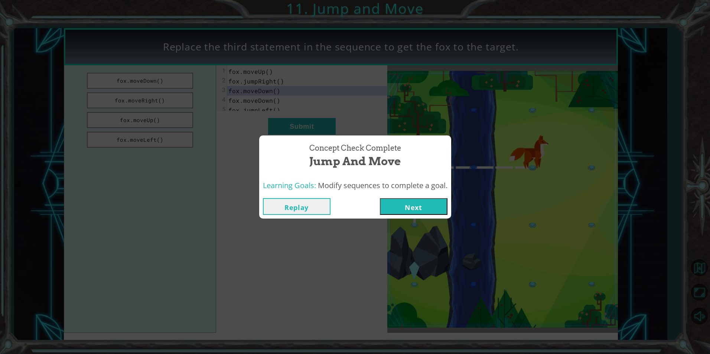
click at [430, 212] on button "Next" at bounding box center [414, 206] width 68 height 17
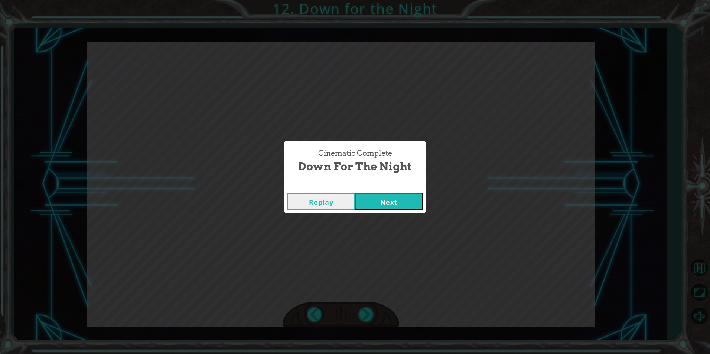
click at [404, 200] on button "Next" at bounding box center [389, 201] width 68 height 17
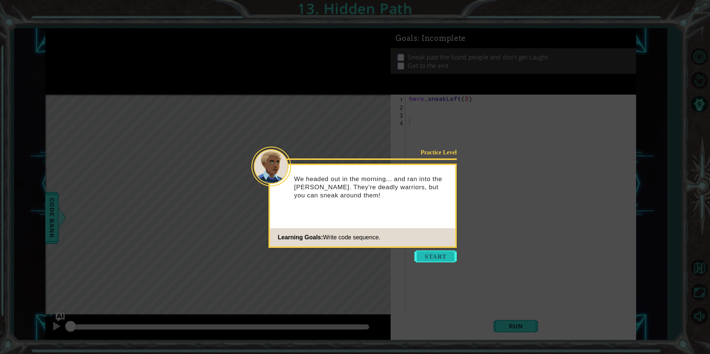
click at [434, 258] on button "Start" at bounding box center [435, 257] width 42 height 12
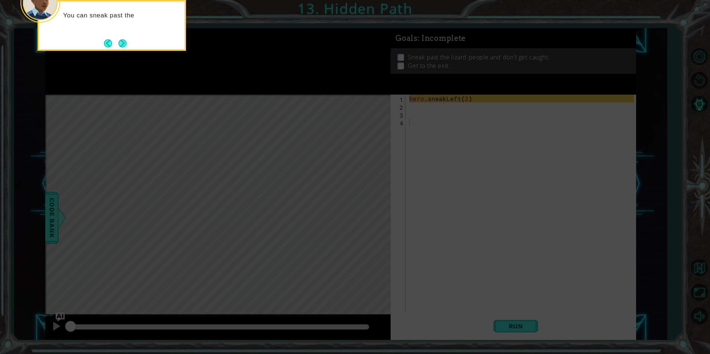
drag, startPoint x: 156, startPoint y: 1, endPoint x: 138, endPoint y: 5, distance: 18.1
click at [138, 5] on div "You can sneak past the" at bounding box center [112, 17] width 146 height 32
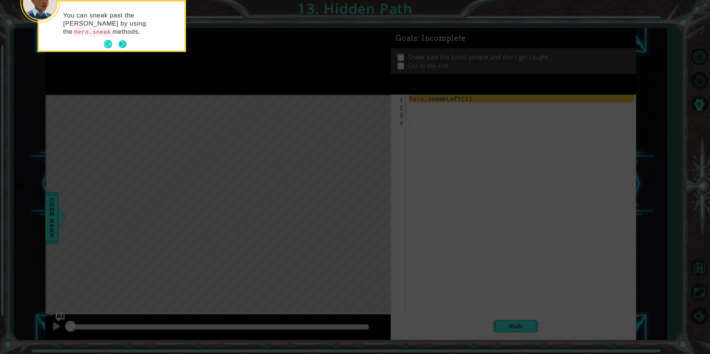
click at [123, 43] on button "Next" at bounding box center [122, 44] width 9 height 9
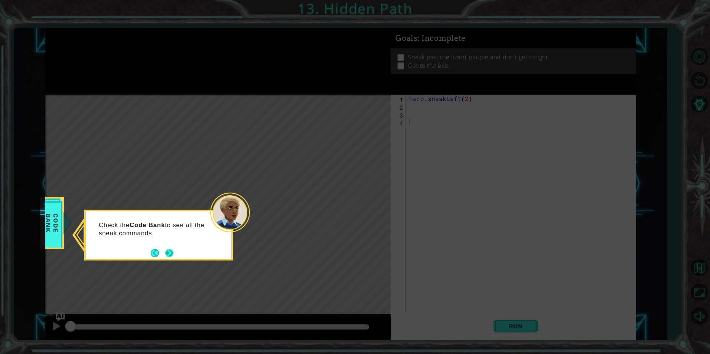
click at [173, 255] on button "Next" at bounding box center [169, 253] width 13 height 13
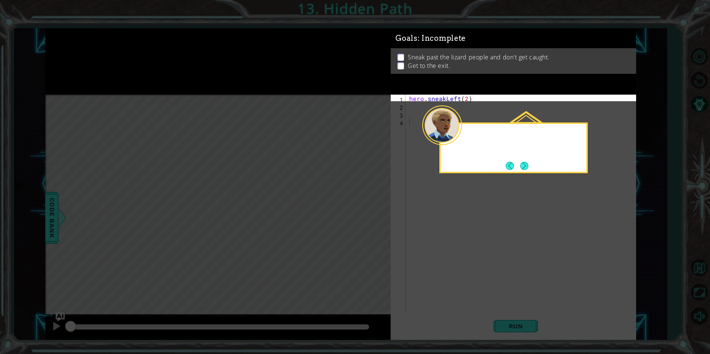
click at [173, 255] on icon at bounding box center [355, 177] width 710 height 354
click at [518, 163] on button "Back" at bounding box center [513, 166] width 14 height 8
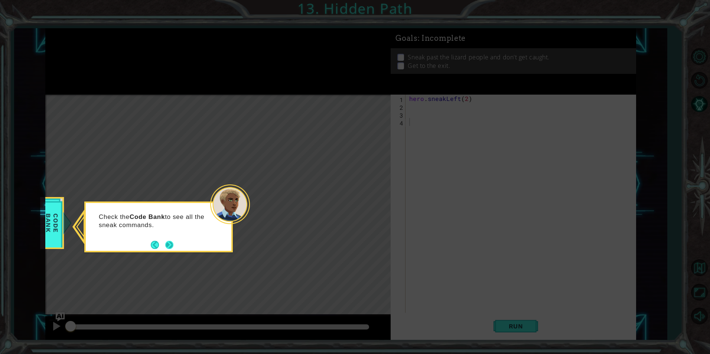
click at [163, 239] on footer at bounding box center [162, 244] width 23 height 11
click at [169, 243] on button "Next" at bounding box center [169, 244] width 13 height 13
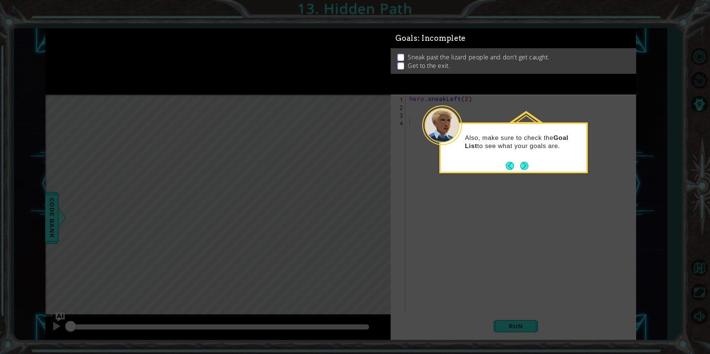
click at [521, 168] on button "Next" at bounding box center [524, 166] width 12 height 12
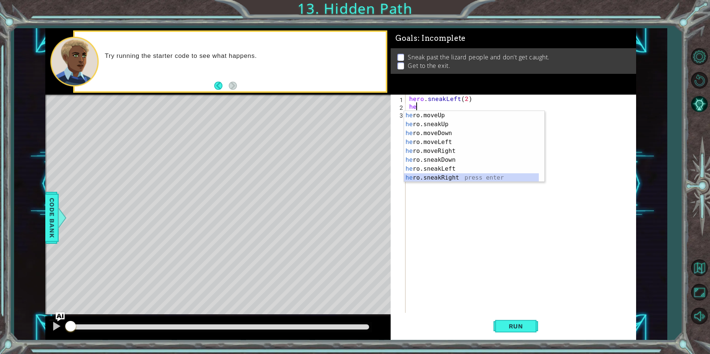
click at [442, 175] on div "he ro.moveUp press enter he ro.sneakUp press enter he ro.moveDown press enter h…" at bounding box center [471, 155] width 135 height 89
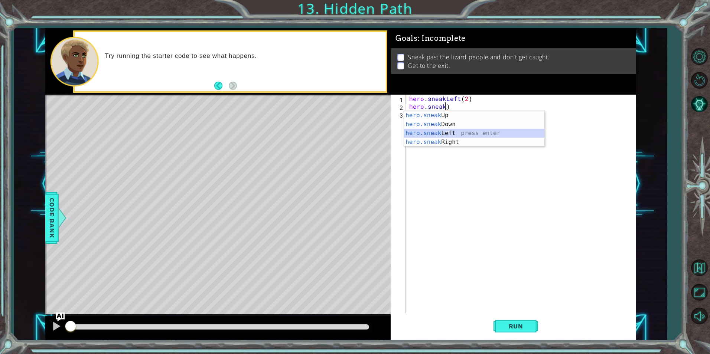
click at [450, 135] on div "hero.sneak Up press enter hero.sneak Down press enter hero.sneak Left press ent…" at bounding box center [474, 137] width 140 height 53
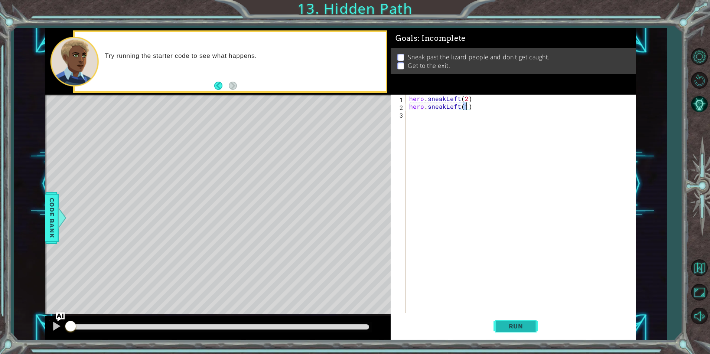
type textarea "hero.sneakLeft(1)"
click at [520, 330] on span "Run" at bounding box center [515, 326] width 29 height 7
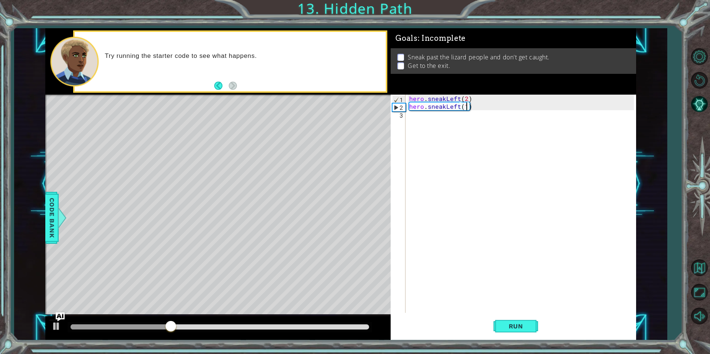
click at [415, 120] on div "hero . sneakLeft ( 2 ) hero . sneakLeft ( 1 )" at bounding box center [522, 212] width 229 height 234
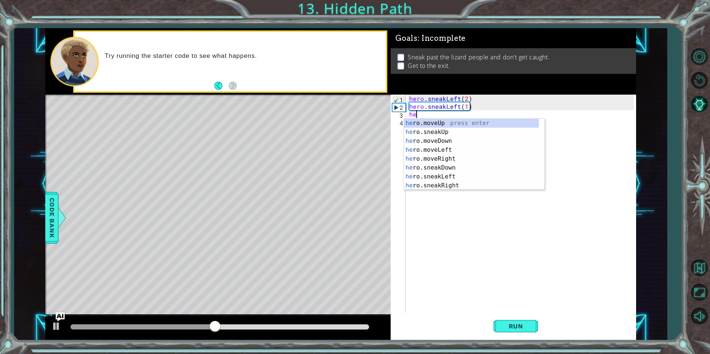
scroll to position [0, 0]
click at [420, 124] on div "her o.moveUp press enter her o.sneakUp press enter her o.moveDown press enter h…" at bounding box center [471, 163] width 135 height 89
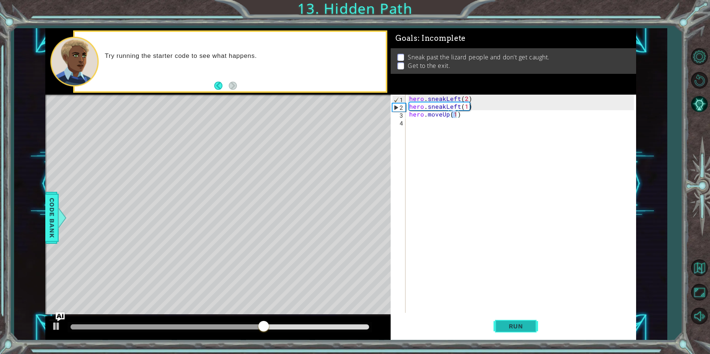
click at [508, 329] on span "Run" at bounding box center [515, 326] width 29 height 7
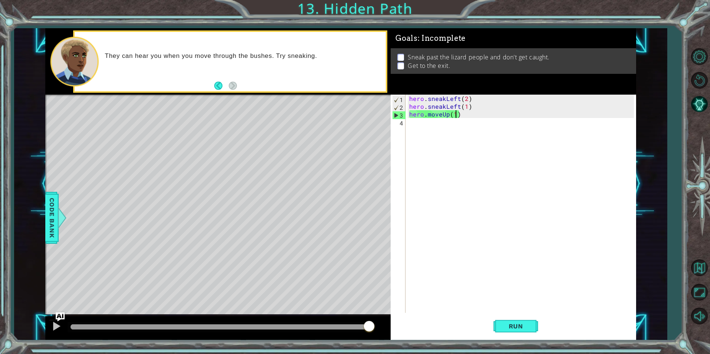
type textarea "hero.moveUp()"
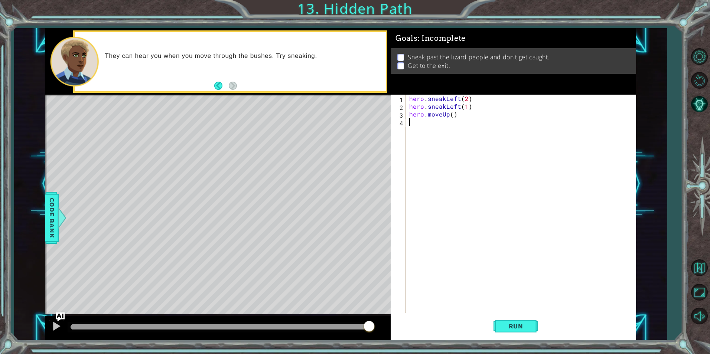
click at [491, 119] on div "hero . sneakLeft ( 2 ) hero . sneakLeft ( 1 ) hero . moveUp ( )" at bounding box center [522, 212] width 229 height 234
click at [473, 114] on div "hero . sneakLeft ( 2 ) hero . sneakLeft ( 1 ) hero . moveUp ( )" at bounding box center [522, 212] width 229 height 234
drag, startPoint x: 458, startPoint y: 114, endPoint x: 463, endPoint y: 115, distance: 4.6
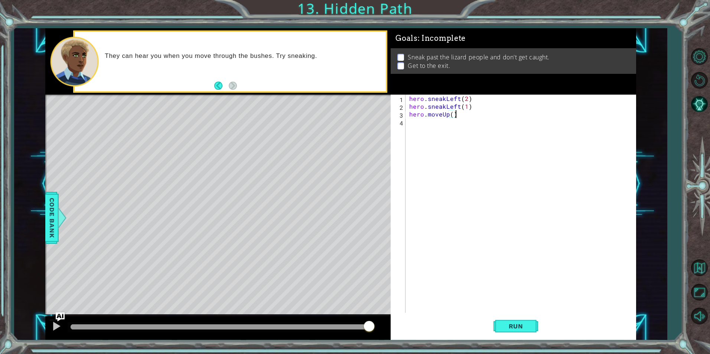
click at [459, 114] on div "hero . sneakLeft ( 2 ) hero . sneakLeft ( 1 ) hero . moveUp ( )" at bounding box center [522, 212] width 229 height 234
type textarea "h"
click at [436, 118] on div "hero.sneakLef t press enter" at bounding box center [474, 124] width 140 height 27
type textarea "hero.sneakLeft(1)"
click at [443, 120] on div "hero . sneakLeft ( 2 ) hero . sneakLeft ( 1 )" at bounding box center [522, 212] width 229 height 234
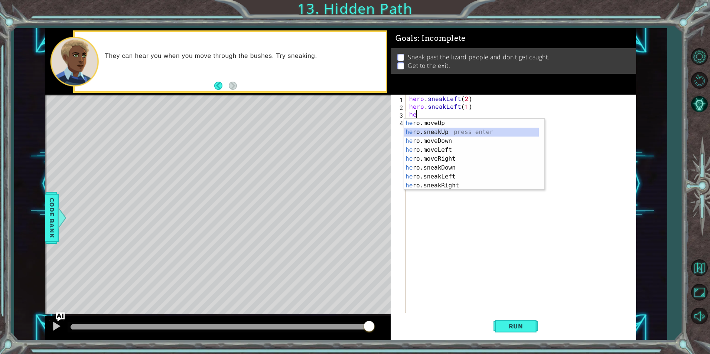
click at [432, 134] on div "he ro.moveUp press enter he ro.sneakUp press enter he ro.moveDown press enter h…" at bounding box center [471, 163] width 135 height 89
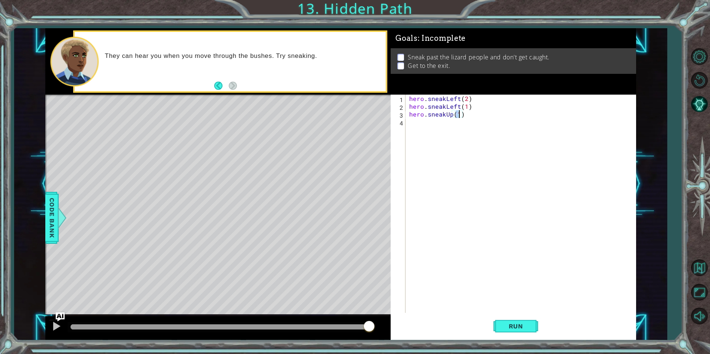
scroll to position [0, 3]
type textarea "hero.sneakUp(2)"
click at [509, 333] on button "Run" at bounding box center [515, 326] width 45 height 25
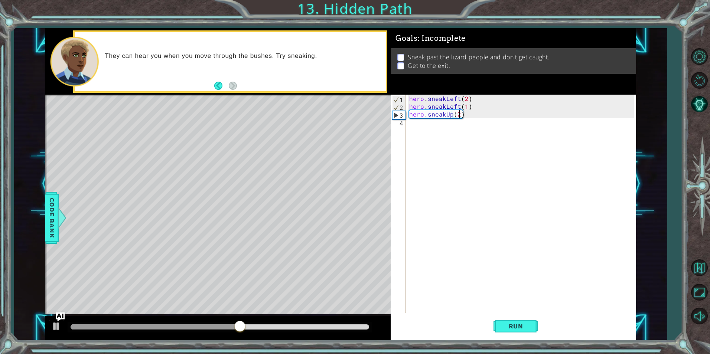
click at [464, 132] on div "hero . sneakLeft ( 2 ) hero . sneakLeft ( 1 ) hero . sneakUp ( 2 )" at bounding box center [522, 212] width 229 height 234
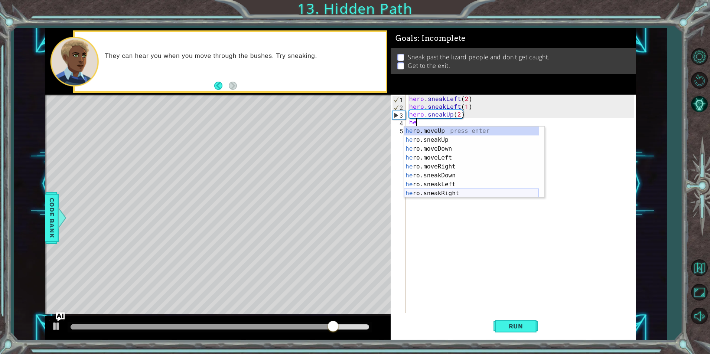
click at [434, 191] on div "he ro.moveUp press enter he ro.sneakUp press enter he ro.moveDown press enter h…" at bounding box center [471, 171] width 135 height 89
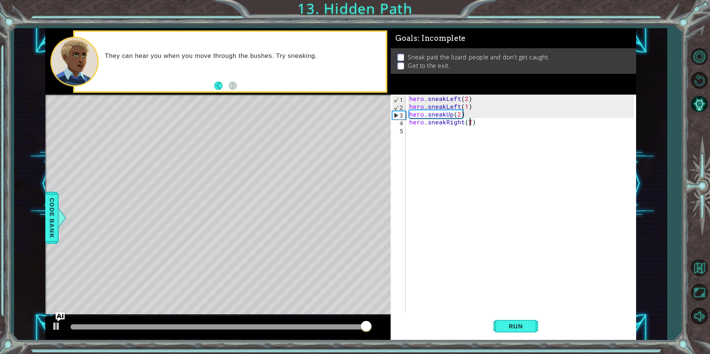
scroll to position [0, 4]
type textarea "hero.sneakRight(2)"
click at [518, 321] on button "Run" at bounding box center [515, 326] width 45 height 25
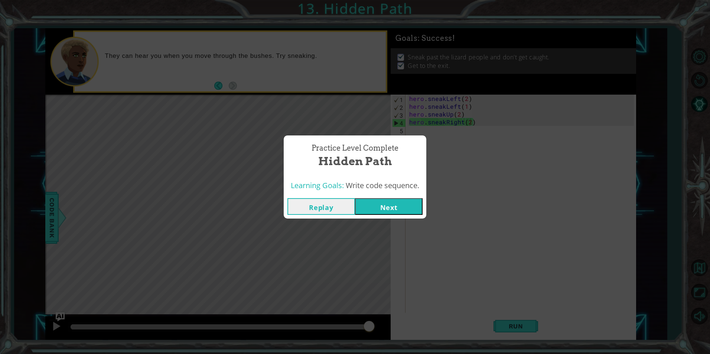
click button "Next" at bounding box center [389, 206] width 68 height 17
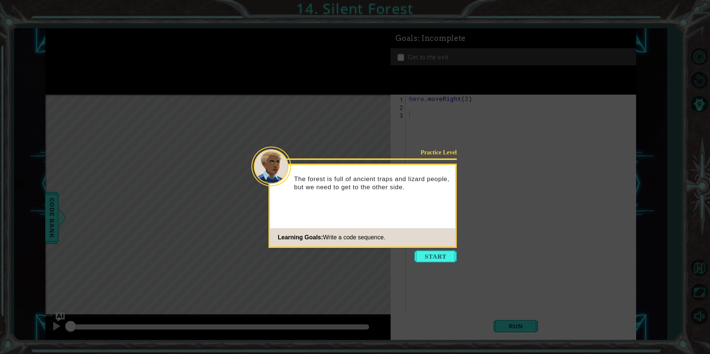
click at [449, 248] on div "Practice Level The forest is full of ancient traps and lizard people, but we ne…" at bounding box center [362, 206] width 188 height 84
click at [446, 253] on button "Start" at bounding box center [435, 257] width 42 height 12
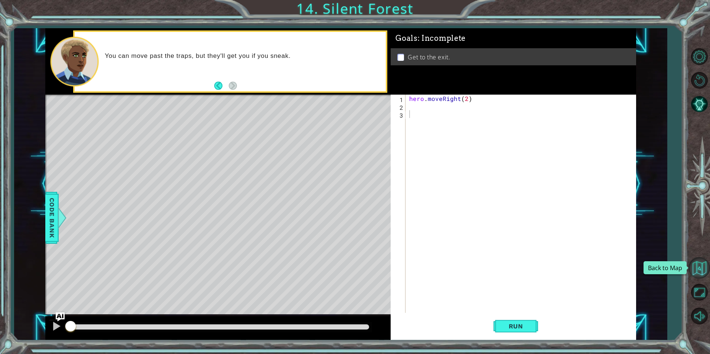
click at [704, 270] on button "Back to Map" at bounding box center [699, 268] width 22 height 22
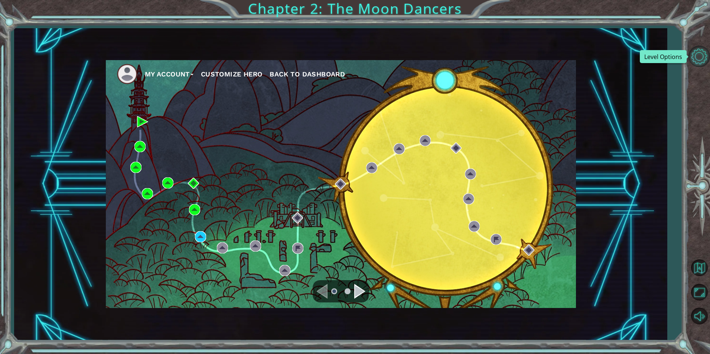
click at [688, 52] on button "Level Options" at bounding box center [699, 57] width 22 height 22
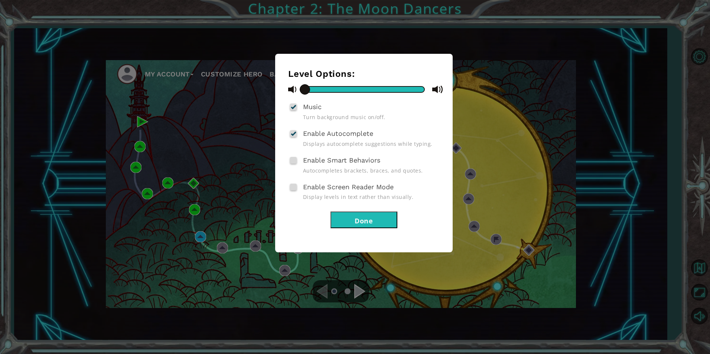
drag, startPoint x: 420, startPoint y: 89, endPoint x: 298, endPoint y: 80, distance: 122.1
click at [298, 80] on div "Level Options: Music Turn background music on/off. Enable Autocomplete Displays…" at bounding box center [363, 149] width 151 height 160
click at [170, 23] on div "Level Options: Music Turn background music on/off. Enable Autocomplete Displays…" at bounding box center [355, 177] width 710 height 354
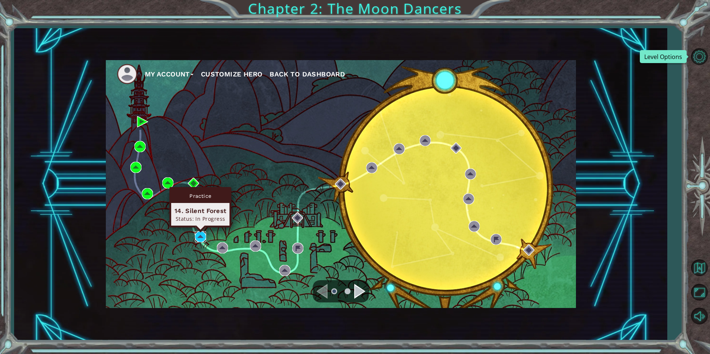
click at [203, 236] on img at bounding box center [200, 236] width 11 height 11
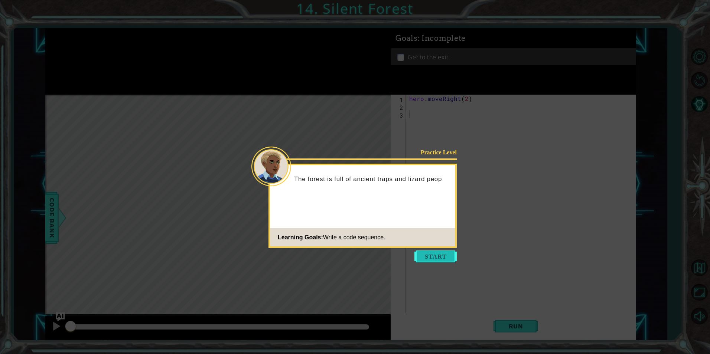
click at [438, 253] on button "Start" at bounding box center [435, 257] width 42 height 12
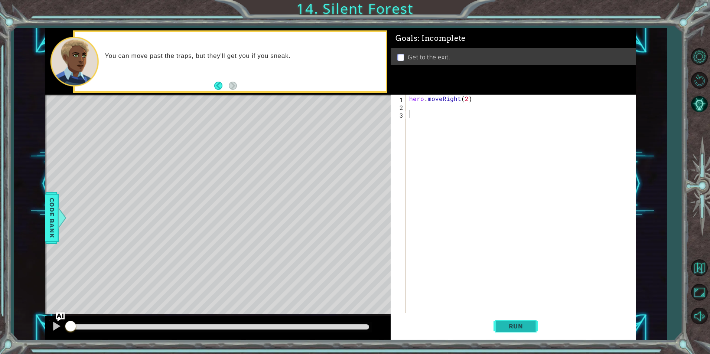
click at [531, 317] on button "Run" at bounding box center [515, 326] width 45 height 25
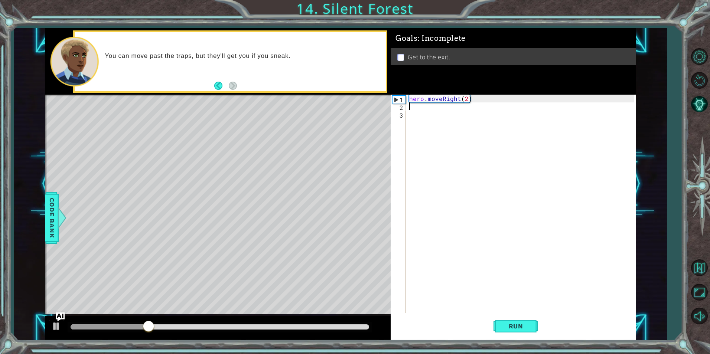
click at [411, 109] on div "hero . moveRight ( 2 )" at bounding box center [522, 212] width 229 height 234
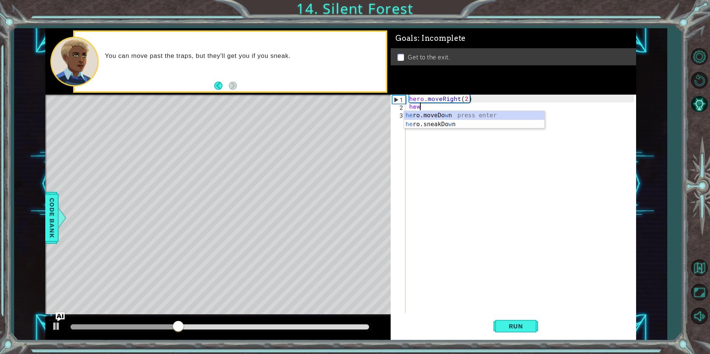
scroll to position [0, 0]
click at [437, 113] on div "he ro.moveDo w n press enter he ro.sneakDo w n press enter" at bounding box center [474, 129] width 140 height 36
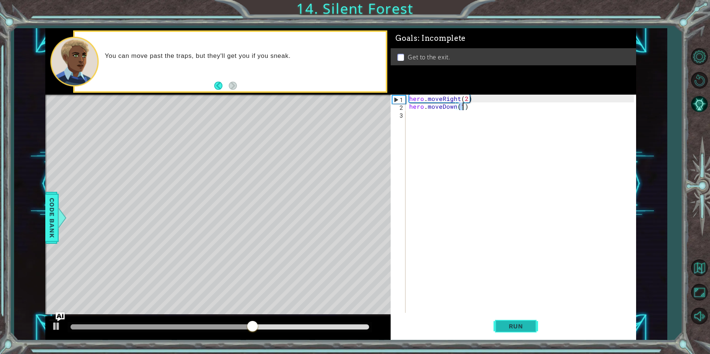
type textarea "hero.moveDown(1)"
click at [503, 329] on span "Run" at bounding box center [515, 326] width 29 height 7
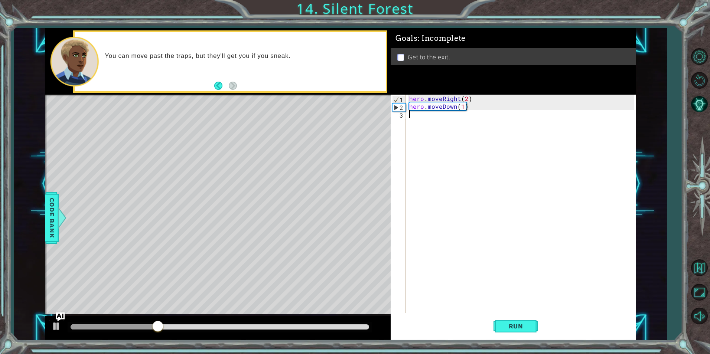
click at [420, 115] on div "hero . moveRight ( 2 ) hero . moveDown ( 1 )" at bounding box center [522, 212] width 229 height 234
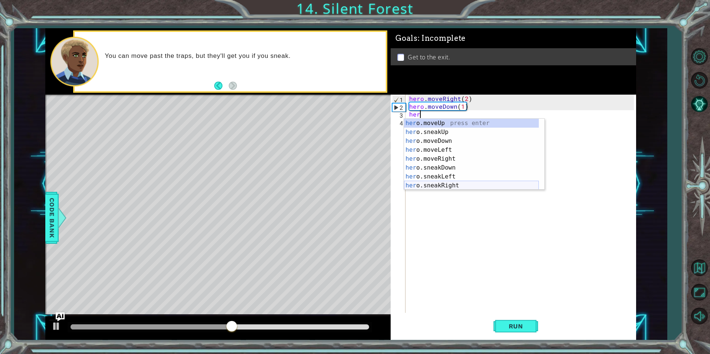
click at [439, 182] on div "her o.moveUp press enter her o.sneakUp press enter her o.moveDown press enter h…" at bounding box center [471, 163] width 135 height 89
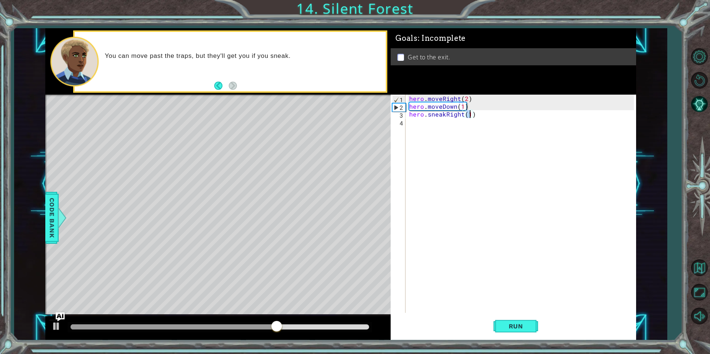
scroll to position [0, 4]
type textarea "hero.sneakRight(3)"
drag, startPoint x: 519, startPoint y: 331, endPoint x: 527, endPoint y: 333, distance: 8.6
click at [525, 332] on button "Run" at bounding box center [515, 326] width 45 height 25
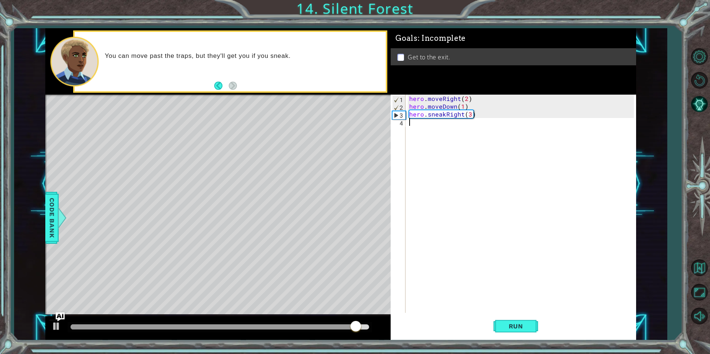
click at [428, 128] on div "hero . moveRight ( 2 ) hero . moveDown ( 1 ) hero . sneakRight ( 3 )" at bounding box center [522, 212] width 229 height 234
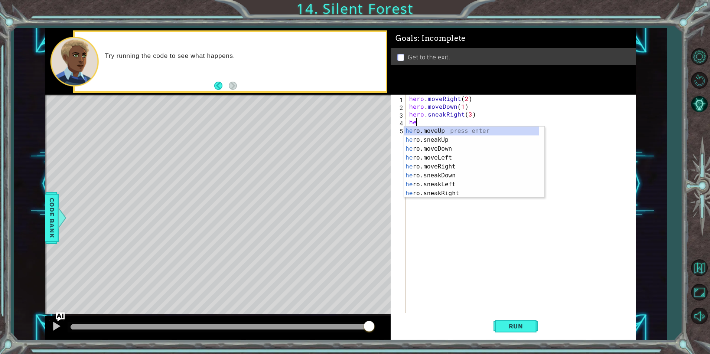
scroll to position [0, 0]
click at [438, 136] on div "he ro.moveUp press enter he ro.sneakUp press enter he ro.moveDown press enter h…" at bounding box center [471, 171] width 135 height 89
type textarea "hero.sneakUp(1)"
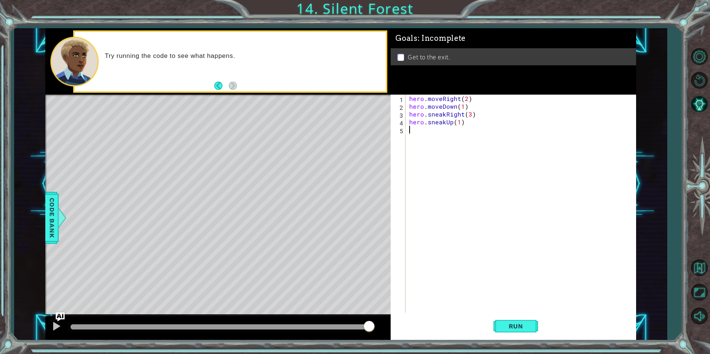
click at [430, 146] on div "hero . moveRight ( 2 ) hero . moveDown ( 1 ) hero . sneakRight ( 3 ) hero . sne…" at bounding box center [522, 212] width 229 height 234
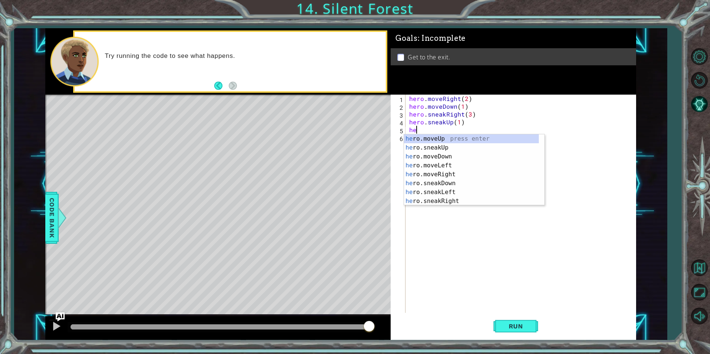
scroll to position [0, 0]
click at [425, 174] on div "her o.moveUp press enter her o.sneakUp press enter her o.moveDown press enter h…" at bounding box center [471, 178] width 135 height 89
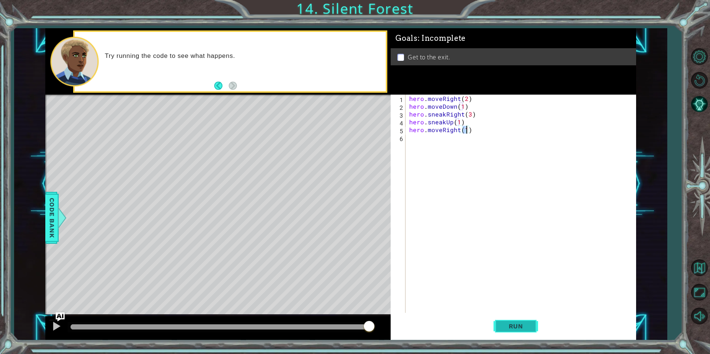
type textarea "hero.moveRight(1)"
click at [516, 329] on span "Run" at bounding box center [515, 326] width 29 height 7
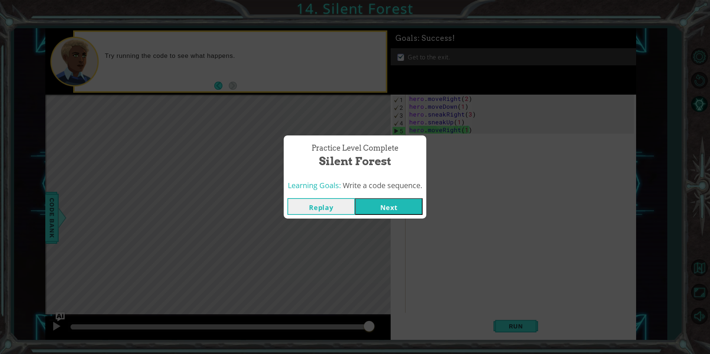
click button "Next" at bounding box center [389, 206] width 68 height 17
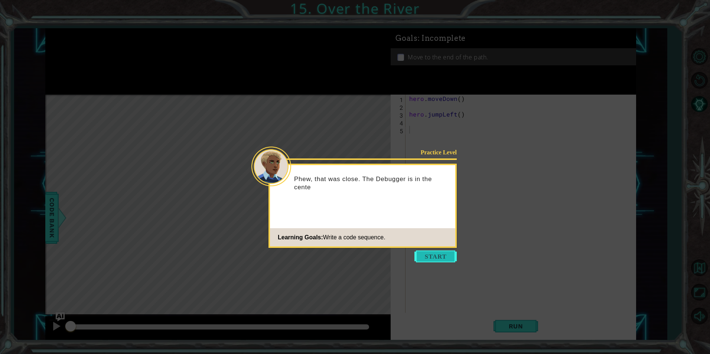
click at [450, 261] on button "Start" at bounding box center [435, 257] width 42 height 12
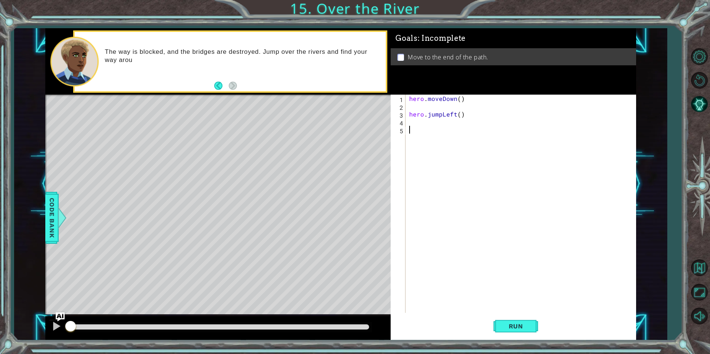
click at [427, 105] on div "hero . moveDown ( ) hero . jumpLeft ( )" at bounding box center [522, 212] width 229 height 234
click at [416, 127] on div "hero . moveDown ( ) hero . jumpLeft ( )" at bounding box center [522, 212] width 229 height 234
type textarea "hero.jumpLeft()"
click at [411, 110] on div "hero . moveDown ( ) hero . jumpLeft ( )" at bounding box center [522, 212] width 229 height 234
type textarea "hero.moveDown()"
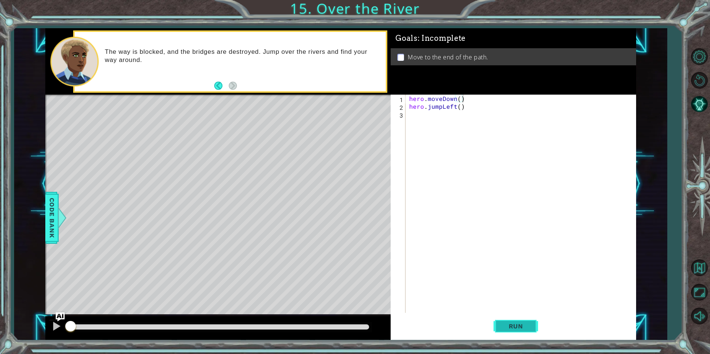
click at [518, 324] on span "Run" at bounding box center [515, 326] width 29 height 7
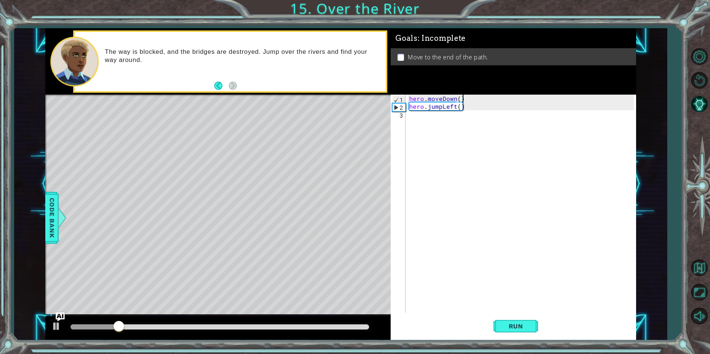
click at [411, 130] on div "hero . moveDown ( ) hero . jumpLeft ( )" at bounding box center [522, 212] width 229 height 234
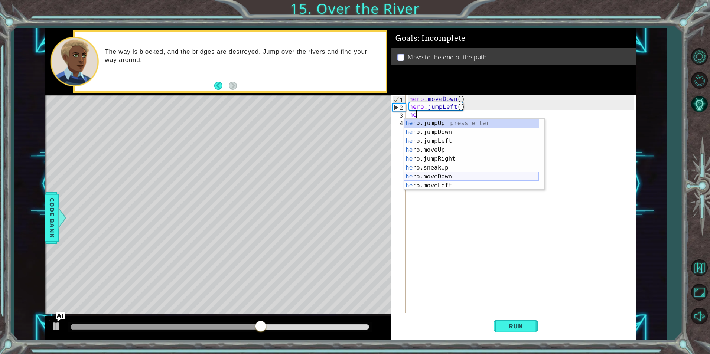
scroll to position [22, 0]
click at [448, 161] on div "he ro.jumpLeft press enter he ro.moveUp press enter he ro.jumpRight press enter…" at bounding box center [471, 158] width 135 height 89
type textarea "hero.moveLeft(1)"
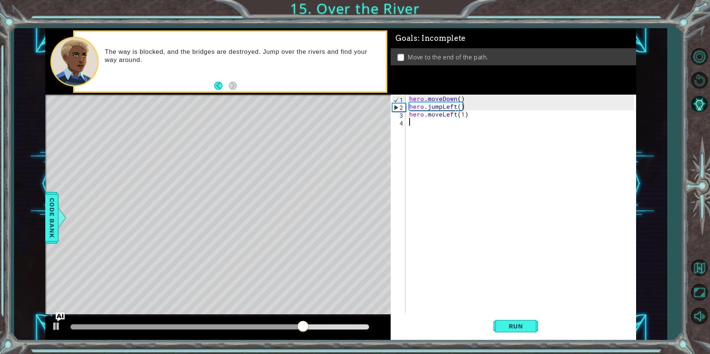
click at [413, 124] on div "hero . moveDown ( ) hero . jumpLeft ( ) hero . moveLeft ( 1 )" at bounding box center [522, 212] width 229 height 234
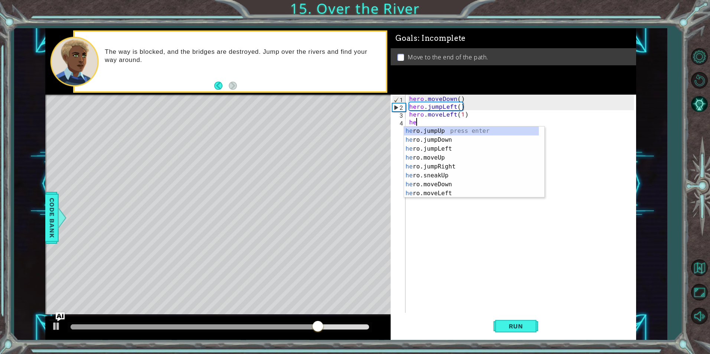
scroll to position [0, 0]
type textarea "her"
click at [439, 141] on div "her o.jumpUp press enter her o.jumpDown press enter her o.jumpLeft press enter …" at bounding box center [471, 171] width 135 height 89
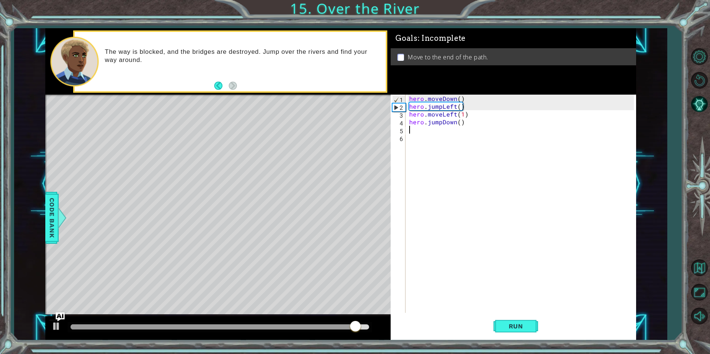
scroll to position [0, 0]
click at [519, 333] on button "Run" at bounding box center [515, 326] width 45 height 25
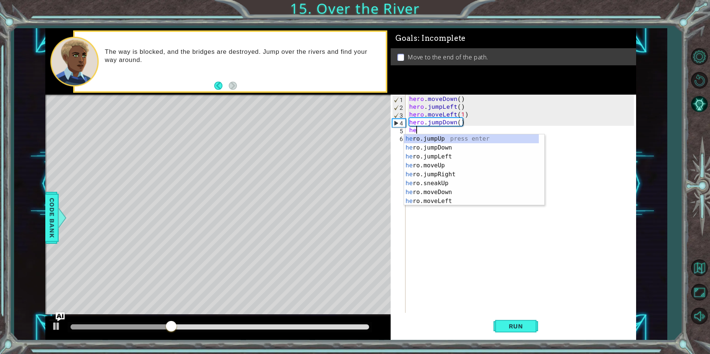
type textarea "her"
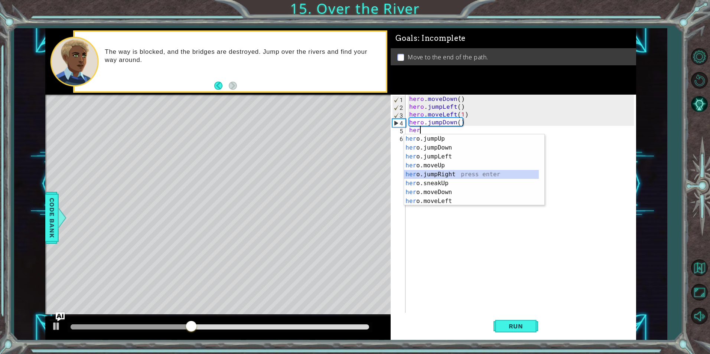
click at [440, 178] on div "her o.jumpUp press enter her o.jumpDown press enter her o.jumpLeft press enter …" at bounding box center [471, 178] width 135 height 89
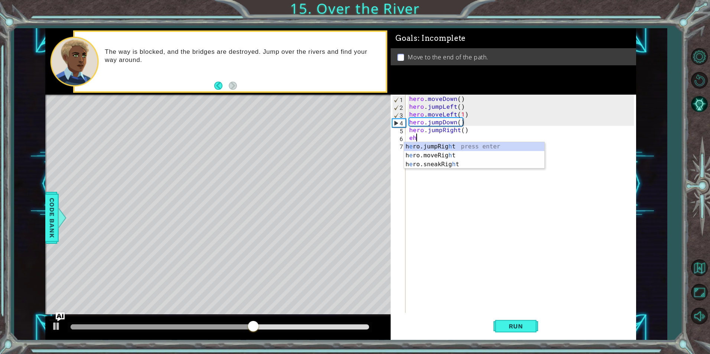
scroll to position [0, 0]
click at [465, 155] on div "h e ro.jumpRig h t press enter h e ro.moveRig h t press enter h e ro.sneakRig h…" at bounding box center [474, 164] width 140 height 45
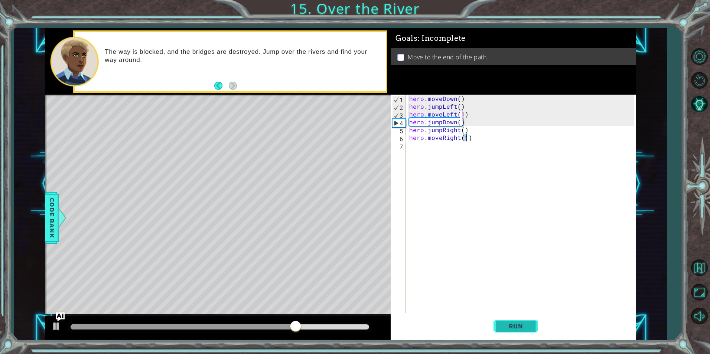
type textarea "hero.moveRight(1)"
drag, startPoint x: 522, startPoint y: 321, endPoint x: 522, endPoint y: 325, distance: 3.8
click at [522, 325] on button "Run" at bounding box center [515, 326] width 45 height 25
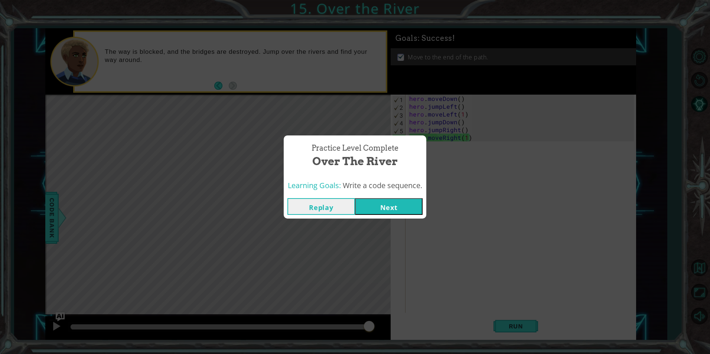
click button "Next" at bounding box center [389, 206] width 68 height 17
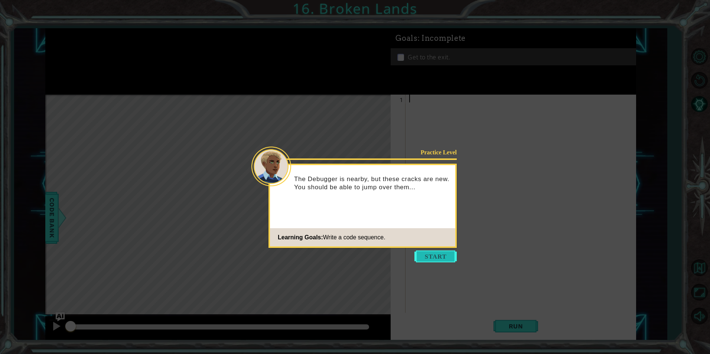
click at [430, 260] on button "Start" at bounding box center [435, 257] width 42 height 12
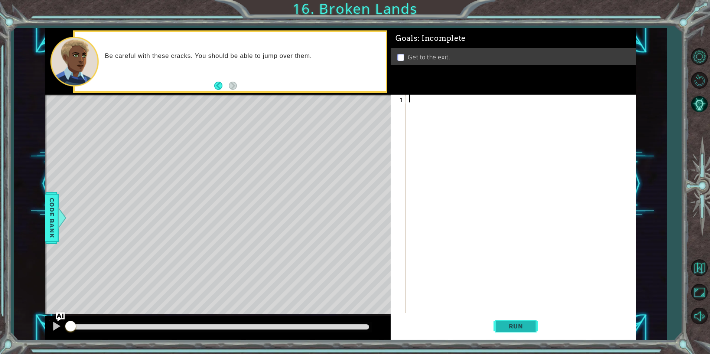
click at [505, 328] on span "Run" at bounding box center [515, 326] width 29 height 7
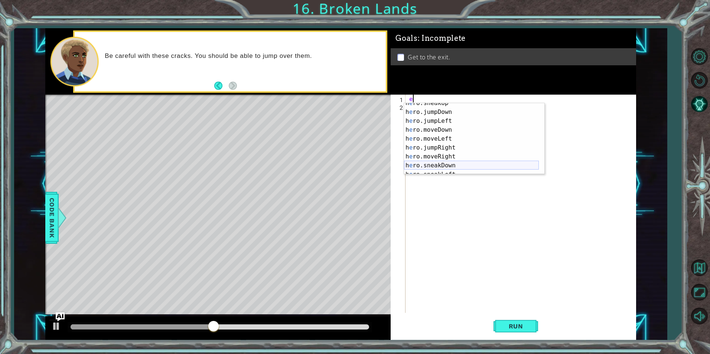
scroll to position [53, 0]
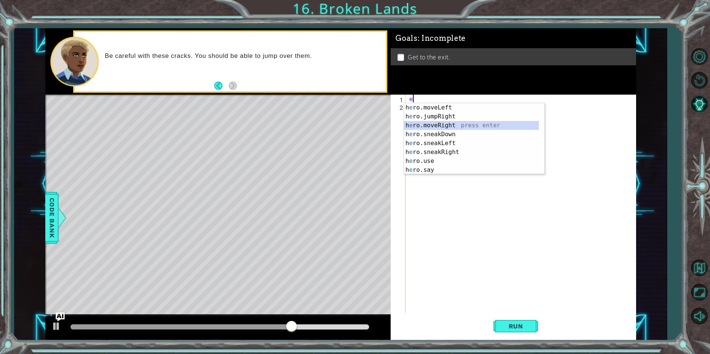
click at [440, 128] on div "h e ro.moveLeft press enter h e ro.jumpRight press enter h e ro.moveRight press…" at bounding box center [471, 147] width 135 height 89
type textarea "hero.moveRight(1)"
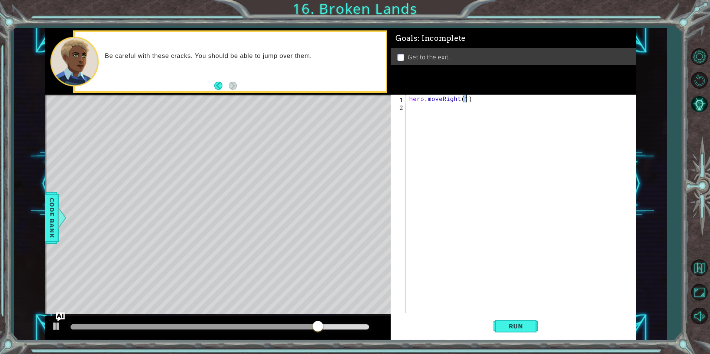
click at [424, 113] on div "hero . moveRight ( 1 )" at bounding box center [522, 212] width 229 height 234
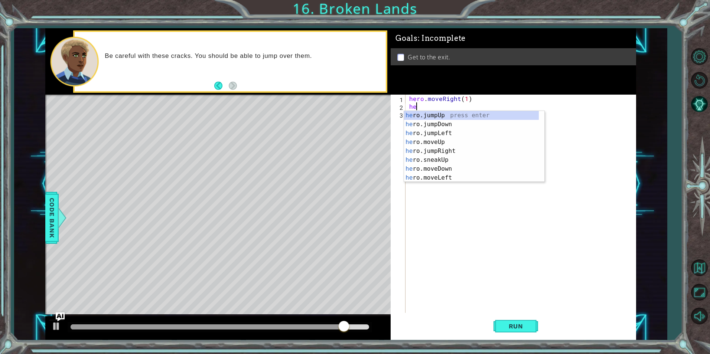
type textarea "her"
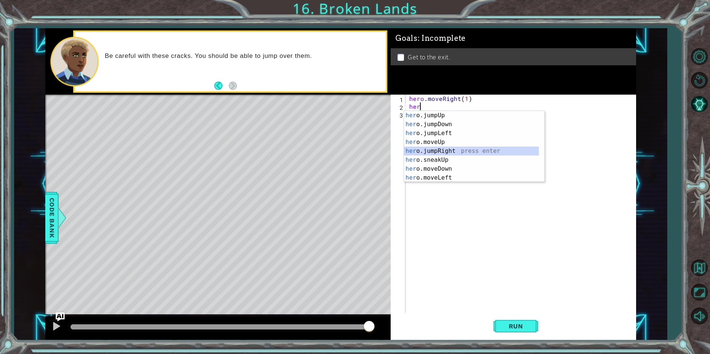
click at [440, 150] on div "her o.jumpUp press enter her o.jumpDown press enter her o.jumpLeft press enter …" at bounding box center [471, 155] width 135 height 89
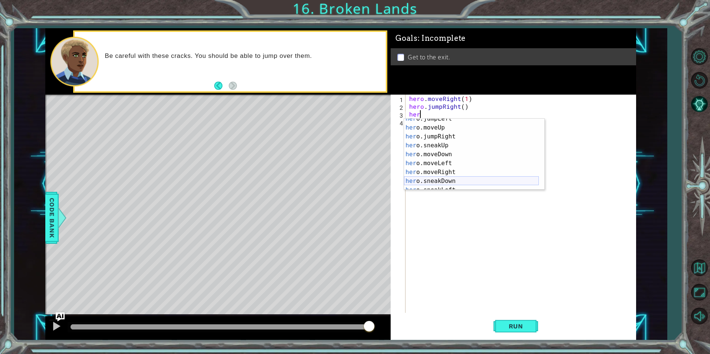
scroll to position [22, 0]
click at [440, 170] on div "her o.jumpLeft press enter her o.moveUp press enter her o.jumpRight press enter…" at bounding box center [471, 158] width 135 height 89
type textarea "hero.moveRight(1)"
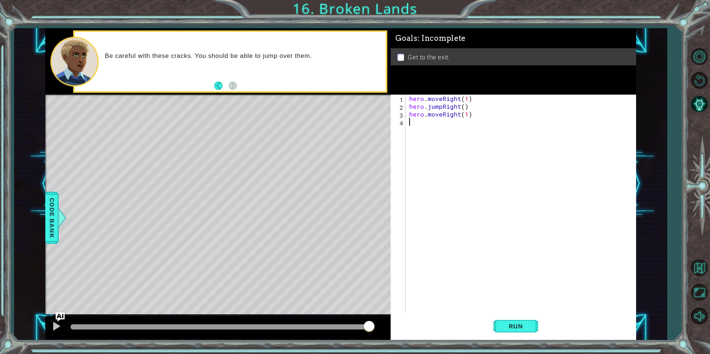
click at [412, 124] on div "hero . moveRight ( 1 ) hero . jumpRight ( ) hero . moveRight ( 1 )" at bounding box center [522, 212] width 229 height 234
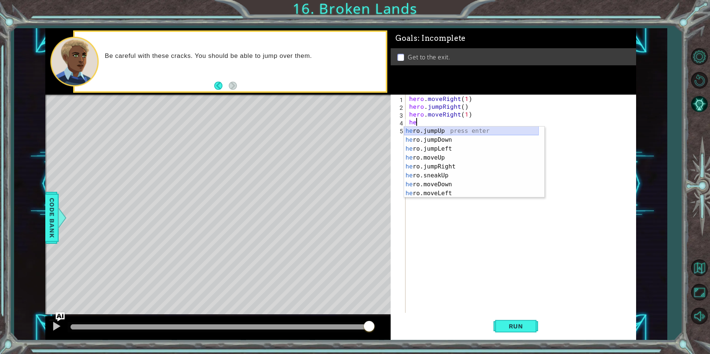
type textarea "her"
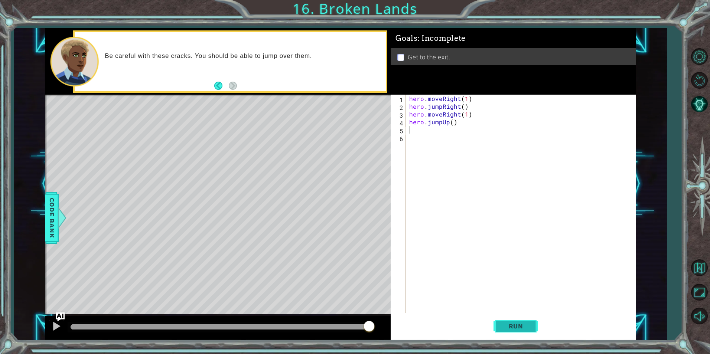
click at [524, 327] on span "Run" at bounding box center [515, 326] width 29 height 7
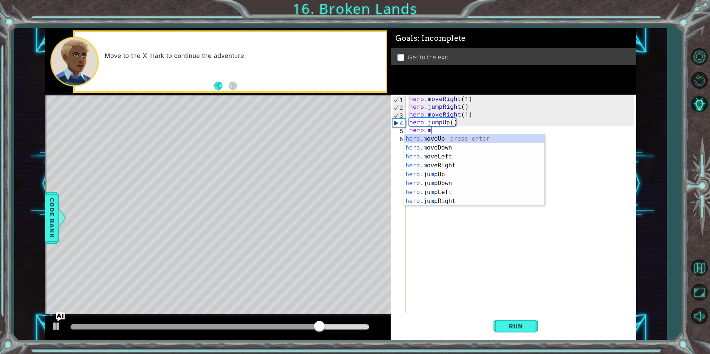
scroll to position [0, 1]
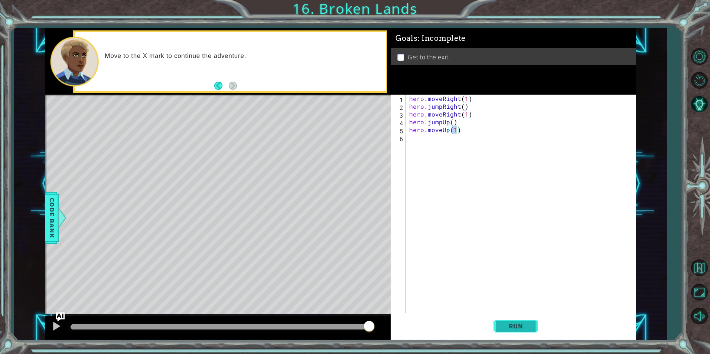
type textarea "hero.moveUp(1)"
click at [534, 321] on button "Run" at bounding box center [515, 326] width 45 height 25
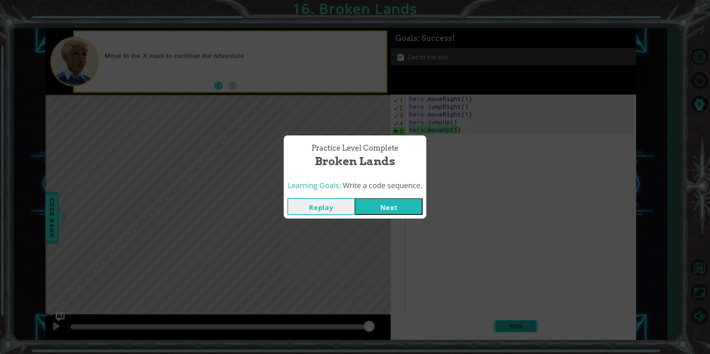
click button "Next" at bounding box center [389, 206] width 68 height 17
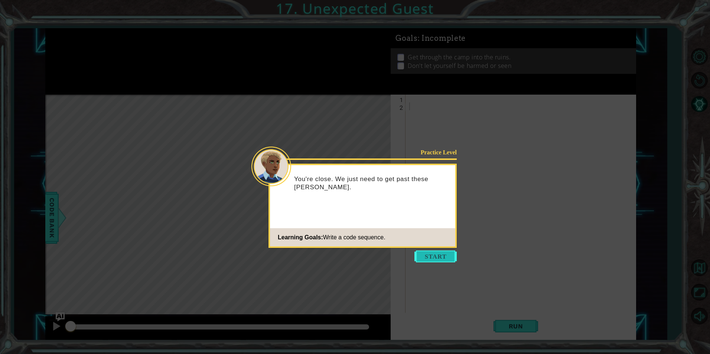
click at [425, 255] on button "Start" at bounding box center [435, 257] width 42 height 12
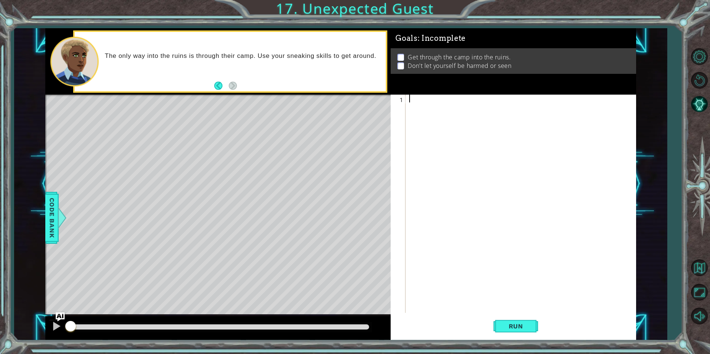
type textarea "he"
click at [464, 103] on div "hero . jumpUp ( )" at bounding box center [522, 212] width 229 height 234
click at [449, 101] on div "hero . jumpUp ( )" at bounding box center [522, 212] width 229 height 234
click at [441, 135] on div "hero.jump Up press enter hero.jump Down press enter hero.jump Left press enter …" at bounding box center [474, 129] width 140 height 53
click at [512, 326] on span "Run" at bounding box center [515, 326] width 29 height 7
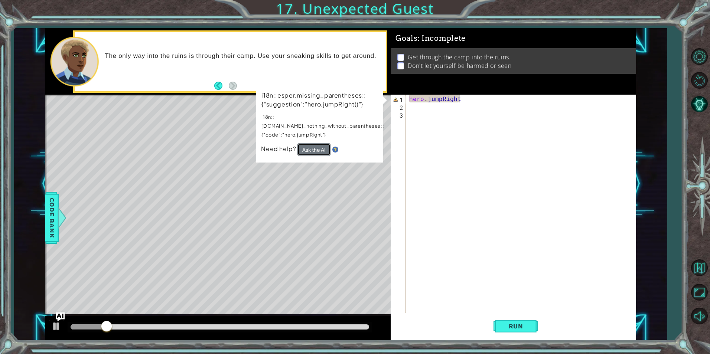
click at [317, 143] on button "Ask the AI" at bounding box center [313, 149] width 33 height 13
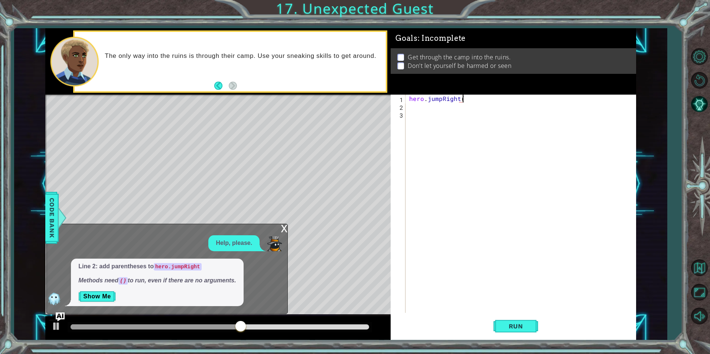
type textarea "hero.jumpRight()"
click at [423, 122] on div "hero . jumpRight ( )" at bounding box center [522, 212] width 229 height 234
click at [527, 324] on span "Run" at bounding box center [515, 326] width 29 height 7
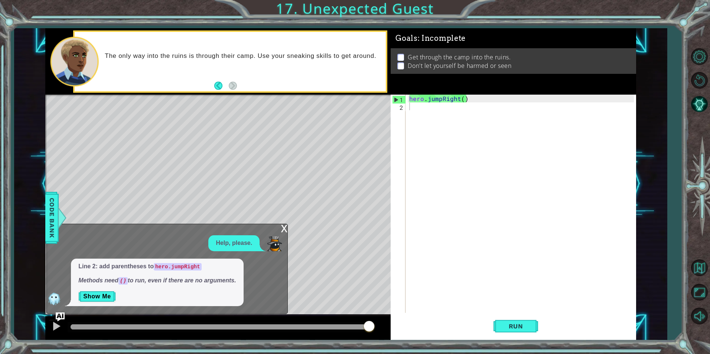
click at [287, 228] on div "x" at bounding box center [284, 227] width 7 height 7
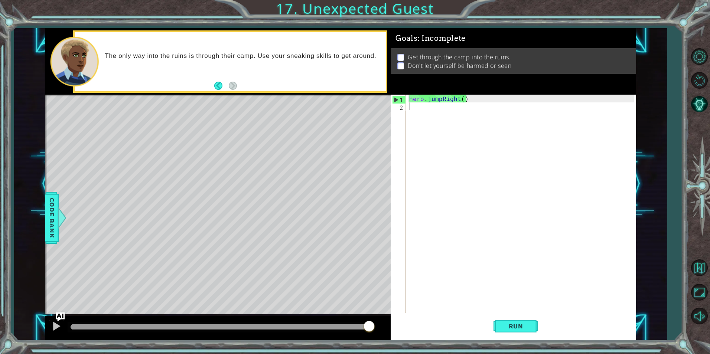
click at [482, 103] on div "hero . jumpRight ( )" at bounding box center [522, 212] width 229 height 234
drag, startPoint x: 467, startPoint y: 101, endPoint x: 490, endPoint y: 106, distance: 22.8
click at [469, 101] on div "hero . jumpRight ( )" at bounding box center [522, 212] width 229 height 234
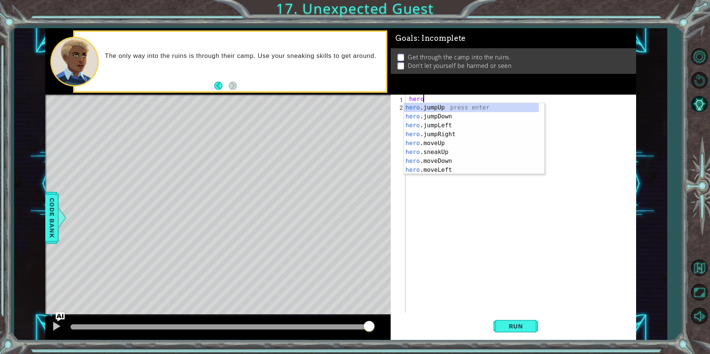
type textarea "h"
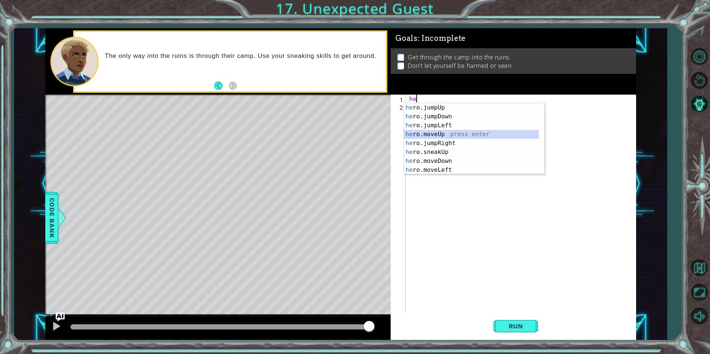
click at [431, 136] on div "he ro.jumpUp press enter he ro.jumpDown press enter he ro.jumpLeft press enter …" at bounding box center [471, 147] width 135 height 89
type textarea "hero.moveUp(1)"
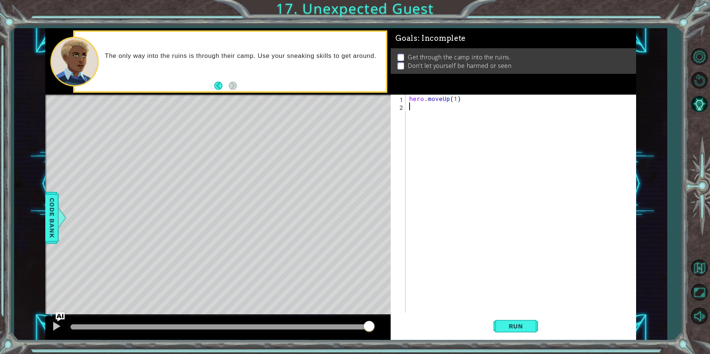
click at [420, 117] on div "hero . moveUp ( 1 )" at bounding box center [522, 212] width 229 height 234
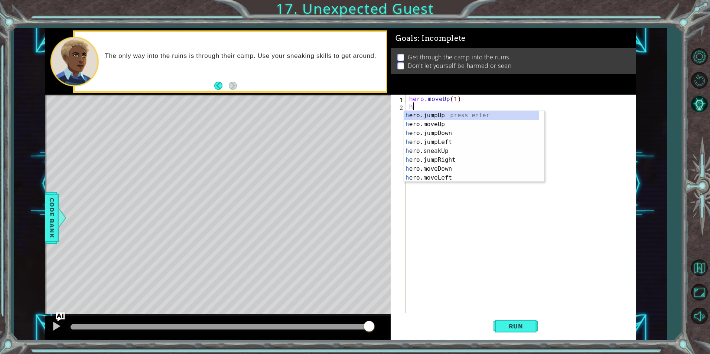
type textarea "he"
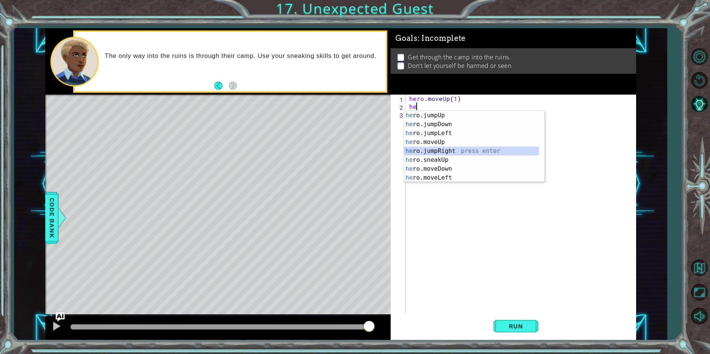
click at [430, 152] on div "he ro.jumpUp press enter he ro.jumpDown press enter he ro.jumpLeft press enter …" at bounding box center [471, 155] width 135 height 89
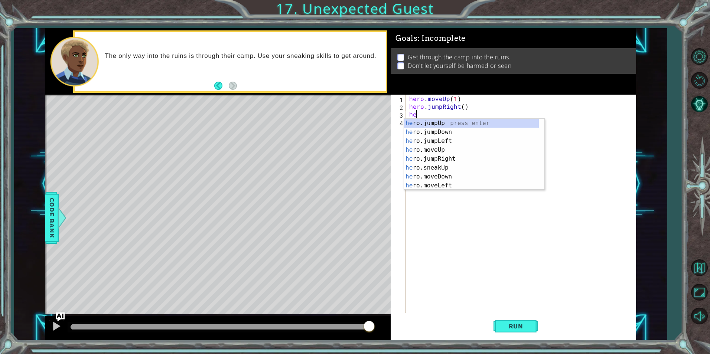
type textarea "her"
click at [426, 130] on div "her o.jumpUp press enter her o.jumpDown press enter her o.jumpLeft press enter …" at bounding box center [471, 163] width 135 height 89
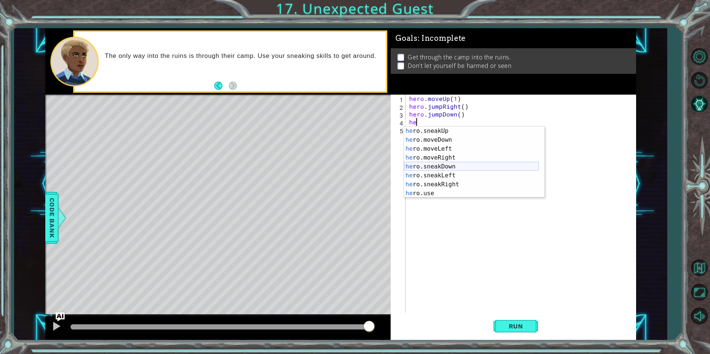
scroll to position [45, 0]
click at [434, 182] on div "he ro.sneakUp press enter he ro.moveDown press enter he ro.moveLeft press enter…" at bounding box center [471, 171] width 135 height 89
type textarea "hero.sneakRight(1)"
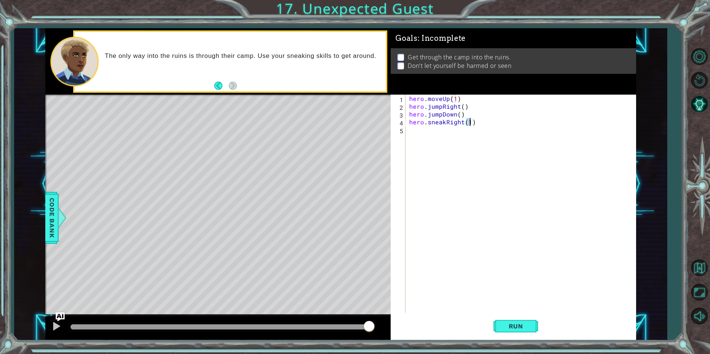
click at [416, 132] on div "hero . moveUp ( 1 ) hero . jumpRight ( ) hero . jumpDown ( ) hero . sneakRight …" at bounding box center [522, 212] width 229 height 234
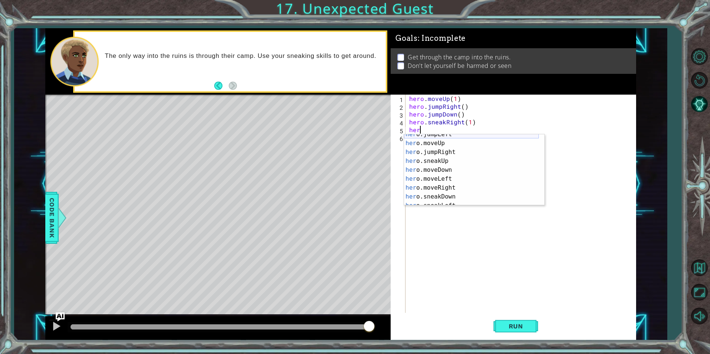
scroll to position [22, 0]
click at [440, 195] on div "her o.jumpLeft press enter her o.moveUp press enter her o.jumpRight press enter…" at bounding box center [471, 174] width 135 height 89
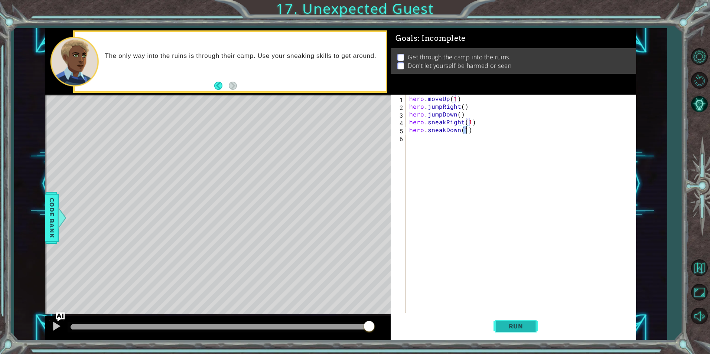
type textarea "hero.sneakDown(1)"
click at [503, 326] on span "Run" at bounding box center [515, 326] width 29 height 7
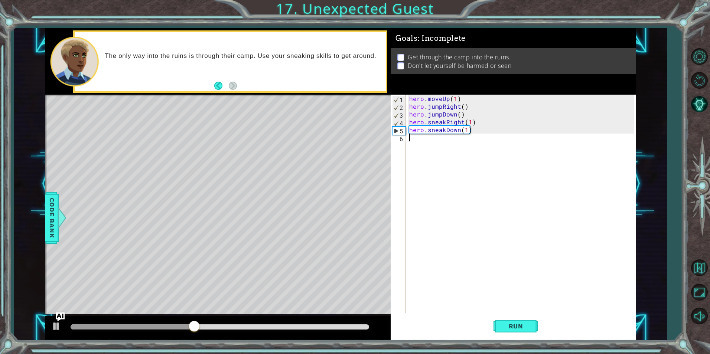
click at [459, 147] on div "hero . moveUp ( 1 ) hero . jumpRight ( ) hero . jumpDown ( ) hero . sneakRight …" at bounding box center [522, 212] width 229 height 234
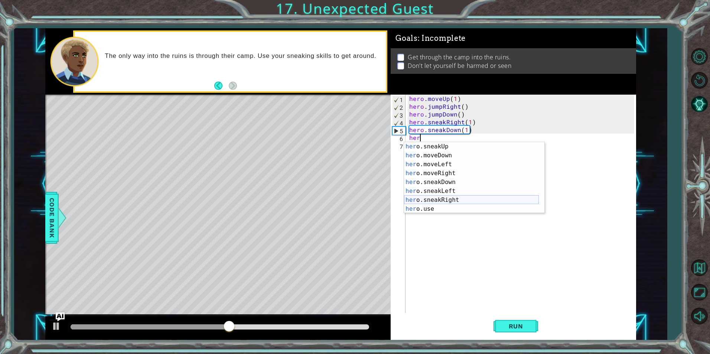
scroll to position [45, 0]
click at [444, 199] on div "her o.sneakUp press enter her o.moveDown press enter her o.moveLeft press enter…" at bounding box center [471, 186] width 135 height 89
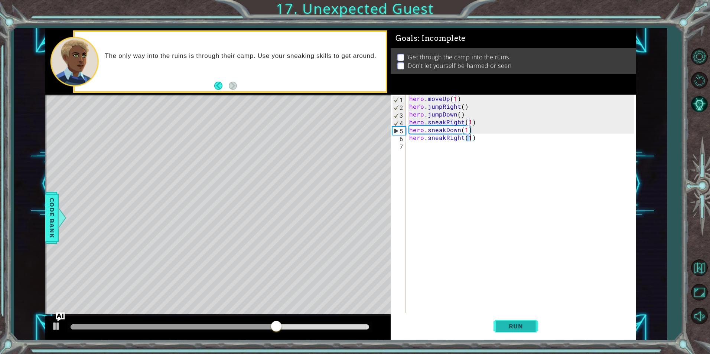
type textarea "hero.sneakRight(2)"
click at [436, 155] on div "hero . moveUp ( 1 ) hero . jumpRight ( ) hero . jumpDown ( ) hero . sneakRight …" at bounding box center [522, 212] width 229 height 234
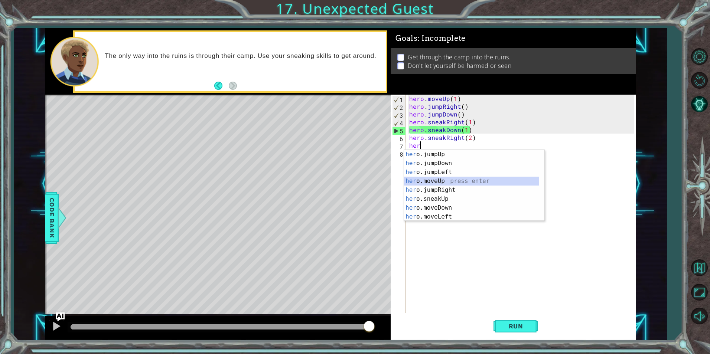
click at [436, 182] on div "her o.jumpUp press enter her o.jumpDown press enter her o.jumpLeft press enter …" at bounding box center [471, 194] width 135 height 89
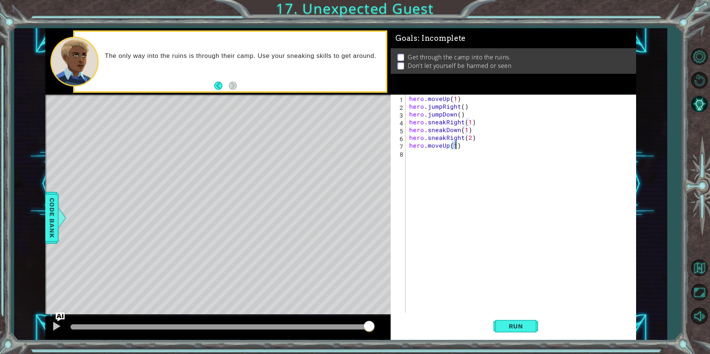
click at [428, 149] on div "hero . moveUp ( 1 ) hero . jumpRight ( ) hero . jumpDown ( ) hero . sneakRight …" at bounding box center [522, 212] width 229 height 234
type textarea "hero.sneakUp(1)(1)"
click at [511, 320] on button "Run" at bounding box center [515, 326] width 45 height 25
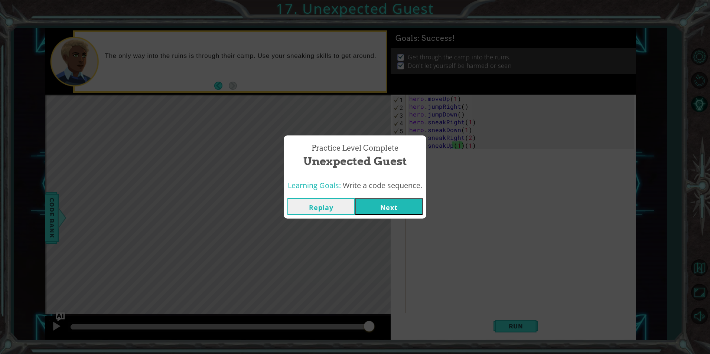
click at [402, 202] on button "Next" at bounding box center [389, 206] width 68 height 17
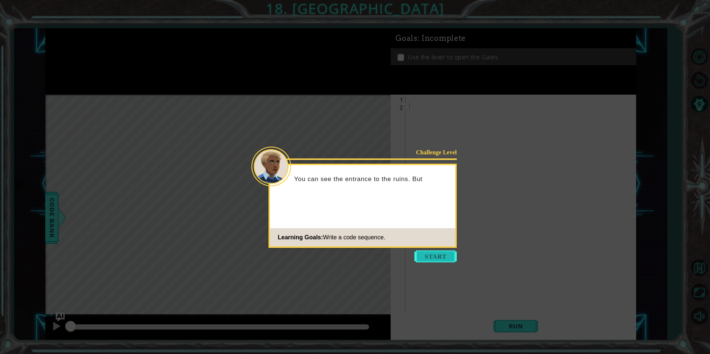
click at [438, 256] on button "Start" at bounding box center [435, 257] width 42 height 12
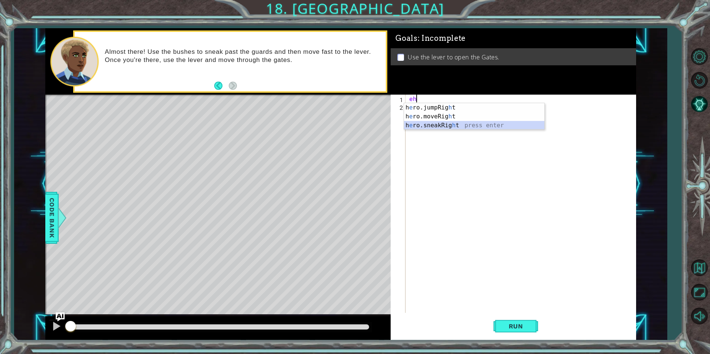
click at [440, 126] on div "h e ro.jumpRig h t press enter h e ro.moveRig h t press enter h e ro.sneakRig h…" at bounding box center [474, 125] width 140 height 45
type textarea "hero.sneakRight(1)"
click at [425, 116] on div "hero . sneakRight ( 1 )" at bounding box center [522, 212] width 229 height 234
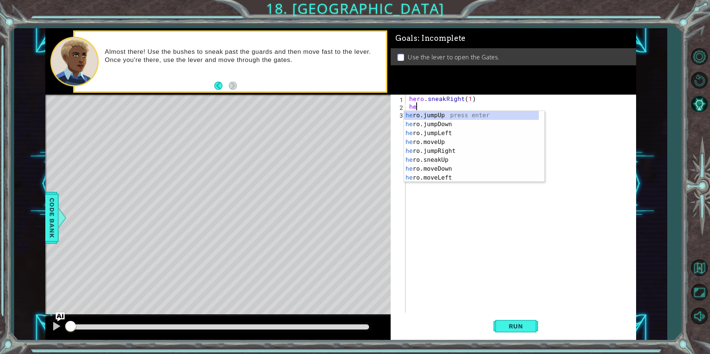
scroll to position [0, 0]
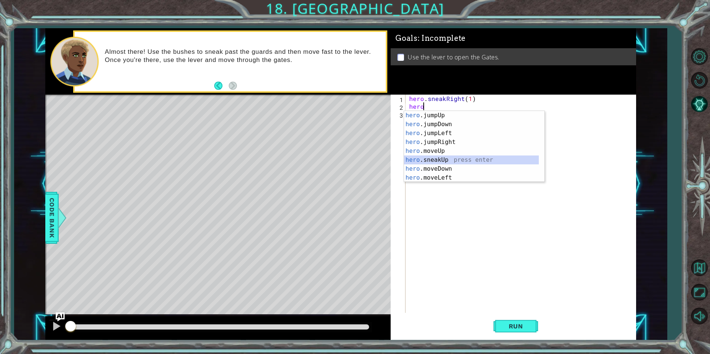
click at [434, 163] on div "hero .jumpUp press enter hero .jumpDown press enter hero .jumpLeft press enter …" at bounding box center [471, 155] width 135 height 89
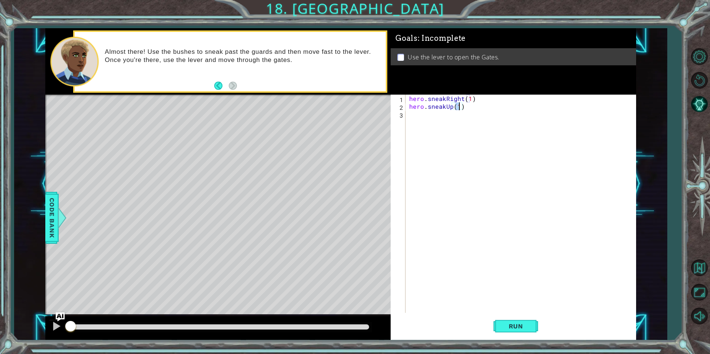
scroll to position [0, 3]
type textarea "hero.sneakUp(2)"
click at [523, 319] on button "Run" at bounding box center [515, 326] width 45 height 25
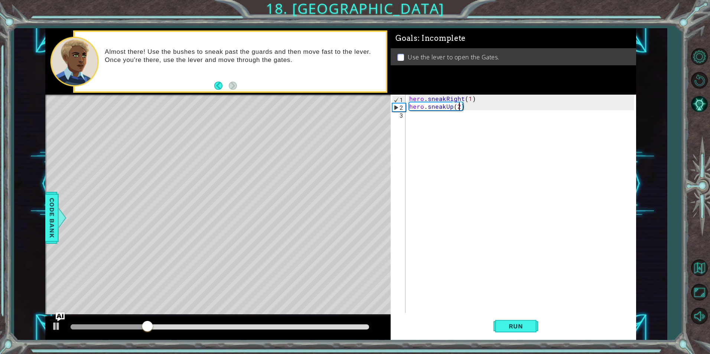
click at [427, 120] on div "hero . sneakRight ( 1 ) hero . sneakUp ( 2 )" at bounding box center [522, 212] width 229 height 234
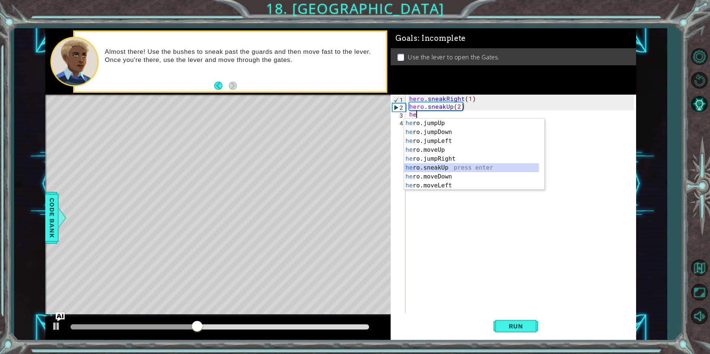
click at [445, 166] on div "he ro.jumpUp press enter he ro.jumpDown press enter he ro.jumpLeft press enter …" at bounding box center [471, 163] width 135 height 89
type textarea "hero.sneakUp(1)"
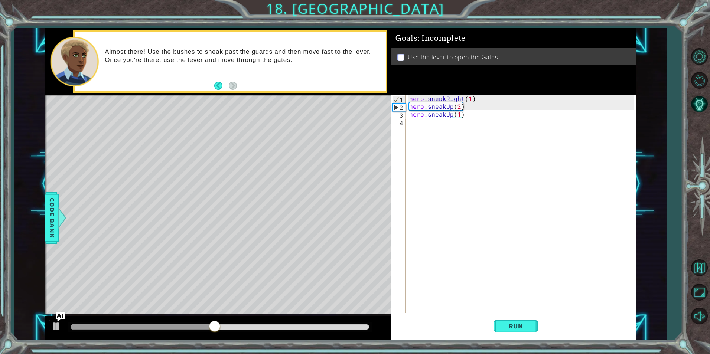
click at [469, 114] on div "hero . sneakRight ( 1 ) hero . sneakUp ( 2 ) hero . sneakUp ( 1 )" at bounding box center [522, 212] width 229 height 234
drag, startPoint x: 472, startPoint y: 109, endPoint x: 469, endPoint y: 115, distance: 6.3
click at [469, 115] on div "hero . sneakRight ( 1 ) hero . sneakUp ( 2 ) hero . sneakUp ( 1 )" at bounding box center [522, 212] width 229 height 234
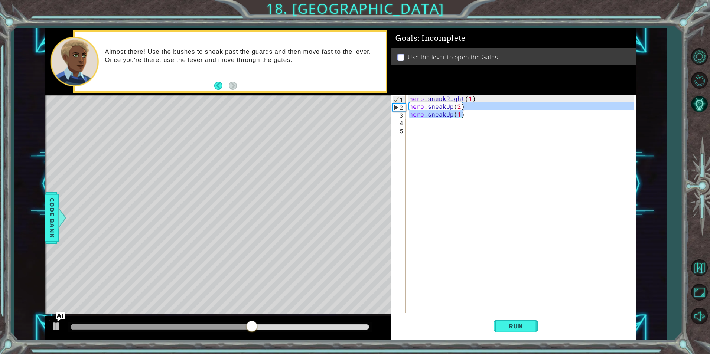
click at [469, 115] on div "hero . sneakRight ( 1 ) hero . sneakUp ( 2 ) hero . sneakUp ( 1 )" at bounding box center [521, 204] width 226 height 218
type textarea "hero.sneakUp(1)"
drag, startPoint x: 469, startPoint y: 115, endPoint x: 395, endPoint y: 115, distance: 73.9
click at [395, 115] on div "hero.sneakUp(1) 1 2 3 4 5 hero . sneakRight ( 1 ) hero . sneakUp ( 2 ) hero . s…" at bounding box center [512, 204] width 243 height 218
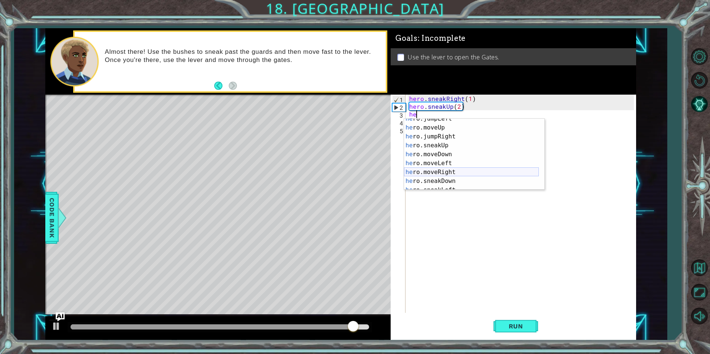
scroll to position [45, 0]
click at [436, 175] on div "he ro.sneakUp press enter he ro.moveDown press enter he ro.moveLeft press enter…" at bounding box center [471, 163] width 135 height 89
type textarea "hero.sneakRight(1)"
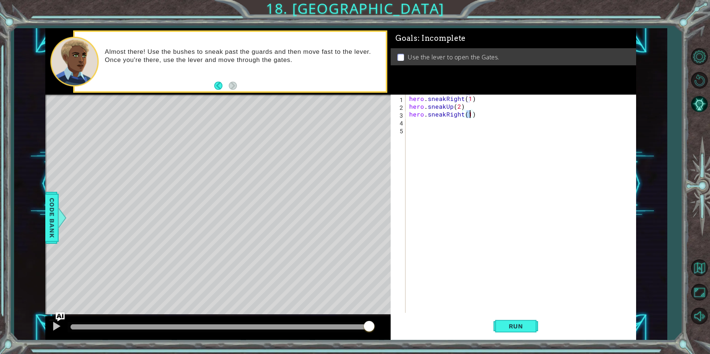
click at [464, 135] on div "hero . sneakRight ( 1 ) hero . sneakUp ( 2 ) hero . sneakRight ( 1 )" at bounding box center [522, 212] width 229 height 234
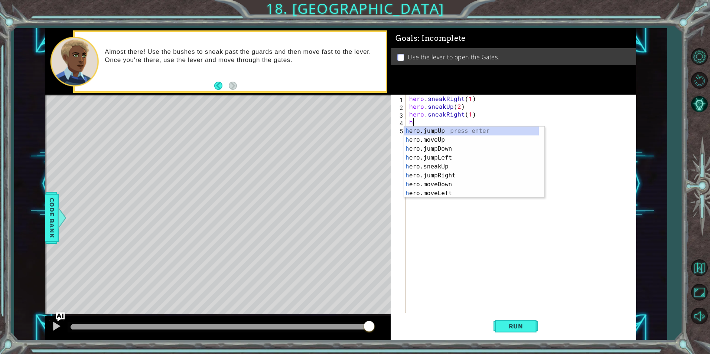
scroll to position [0, 0]
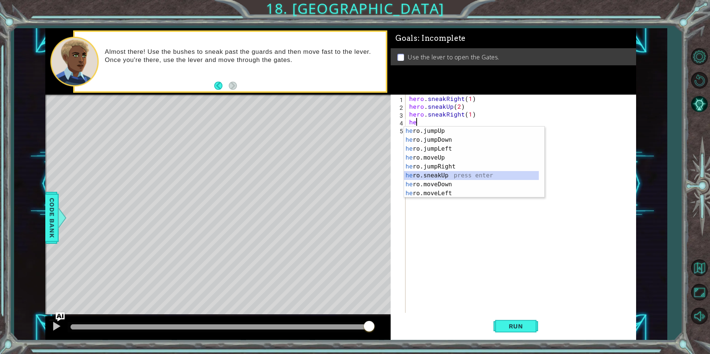
click at [438, 174] on div "he ro.jumpUp press enter he ro.jumpDown press enter he ro.jumpLeft press enter …" at bounding box center [471, 171] width 135 height 89
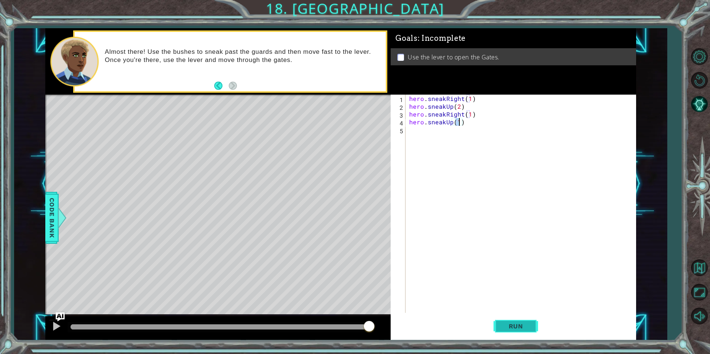
type textarea "hero.sneakUp(1)"
click at [508, 330] on button "Run" at bounding box center [515, 326] width 45 height 25
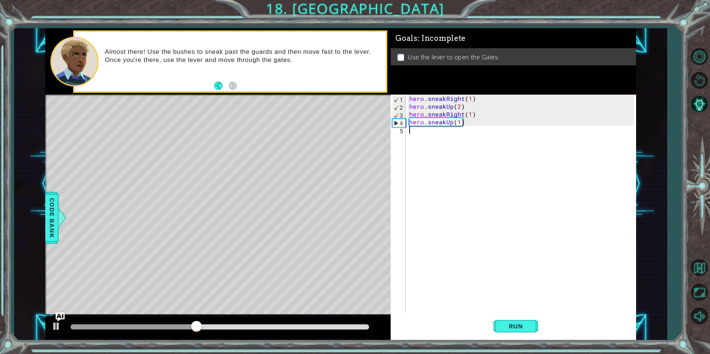
click at [417, 133] on div "hero . sneakRight ( 1 ) hero . sneakUp ( 2 ) hero . sneakRight ( 1 ) hero . sne…" at bounding box center [522, 212] width 229 height 234
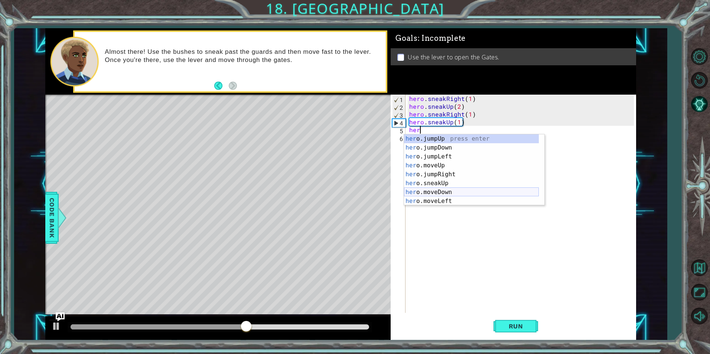
scroll to position [22, 0]
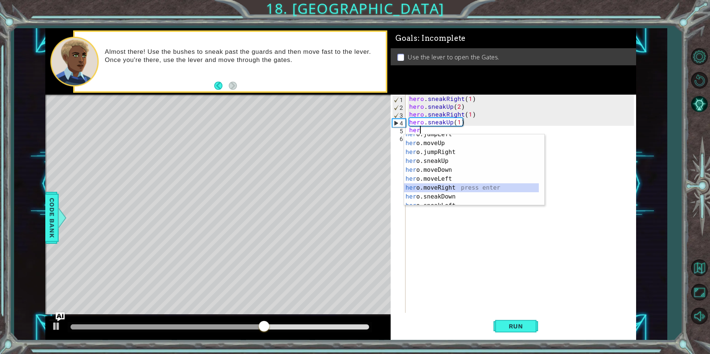
click at [440, 189] on div "her o.jumpLeft press enter her o.moveUp press enter her o.jumpRight press enter…" at bounding box center [471, 174] width 135 height 89
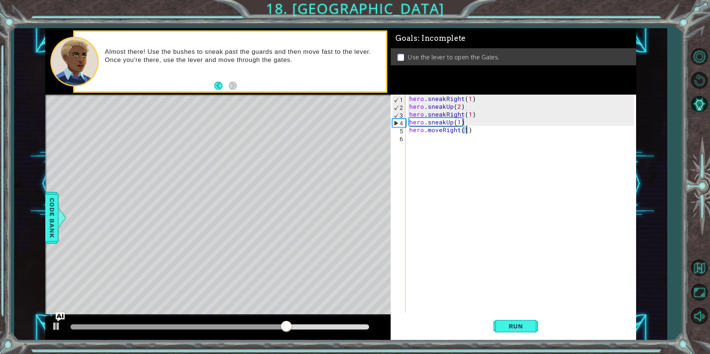
type textarea "hero.moveRight(2)"
click at [423, 140] on div "hero . sneakRight ( 1 ) hero . sneakUp ( 2 ) hero . sneakRight ( 1 ) hero . sne…" at bounding box center [522, 212] width 229 height 234
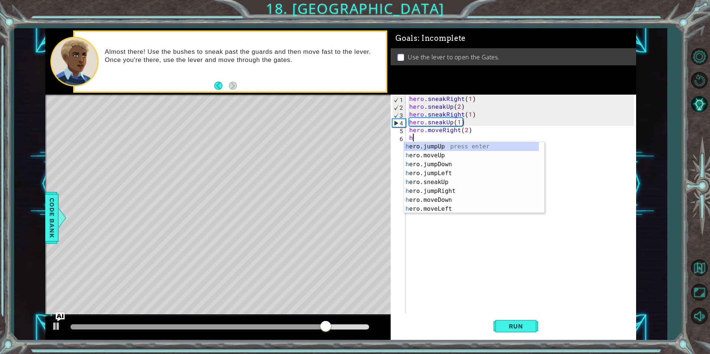
scroll to position [0, 0]
click at [443, 202] on div "he ro.jumpUp press enter he ro.jumpDown press enter he ro.jumpLeft press enter …" at bounding box center [471, 186] width 135 height 89
type textarea "hero.moveDown(1)"
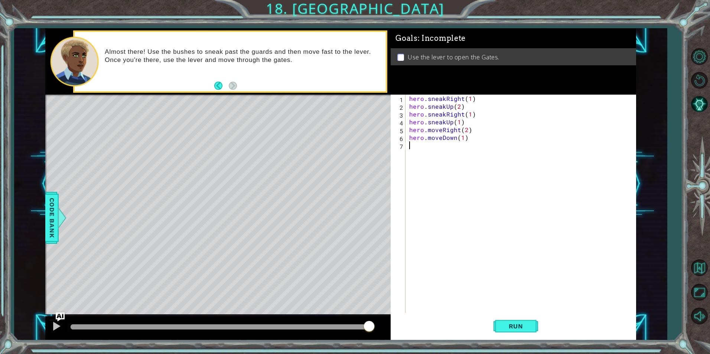
click at [430, 157] on div "hero . sneakRight ( 1 ) hero . sneakUp ( 2 ) hero . sneakRight ( 1 ) hero . sne…" at bounding box center [522, 212] width 229 height 234
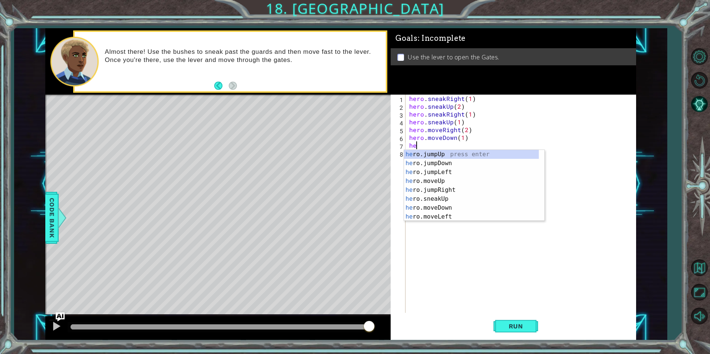
type textarea "her"
click at [423, 166] on div "her o.jumpUp press enter her o.jumpDown press enter her o.jumpLeft press enter …" at bounding box center [471, 194] width 135 height 89
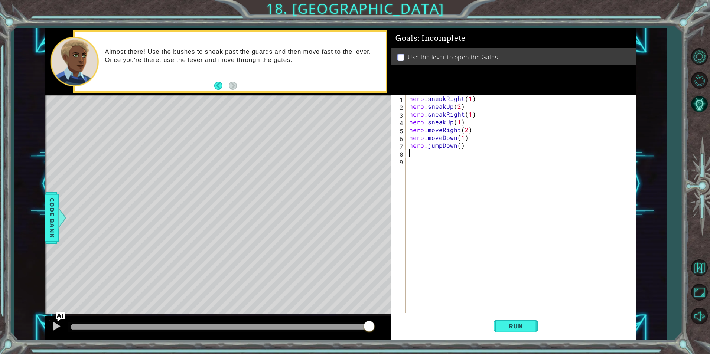
scroll to position [0, 0]
click at [517, 326] on span "Run" at bounding box center [515, 326] width 29 height 7
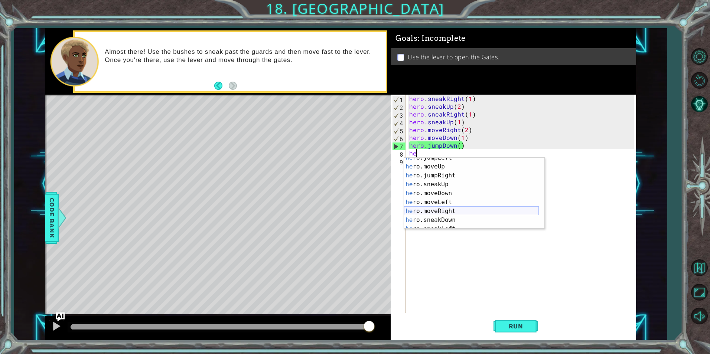
scroll to position [22, 0]
click at [450, 212] on div "he ro.jumpLeft press enter he ro.moveUp press enter he ro.jumpRight press enter…" at bounding box center [471, 197] width 135 height 89
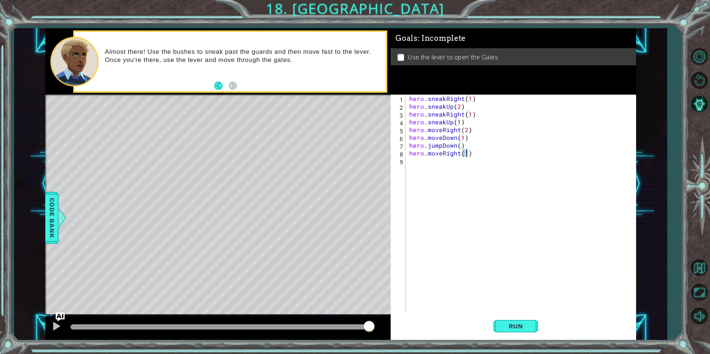
type textarea "hero.moveRight(2)"
click at [450, 177] on div "hero . sneakRight ( 1 ) hero . sneakUp ( 2 ) hero . sneakRight ( 1 ) hero . sne…" at bounding box center [522, 212] width 229 height 234
type textarea "he"
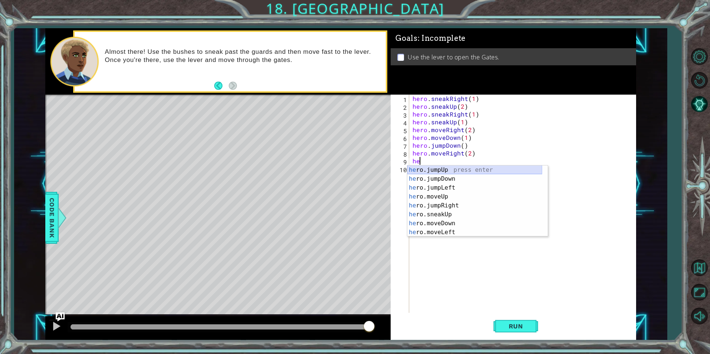
click at [460, 168] on div "he ro.jumpUp press enter he ro.jumpDown press enter he ro.jumpLeft press enter …" at bounding box center [474, 210] width 135 height 89
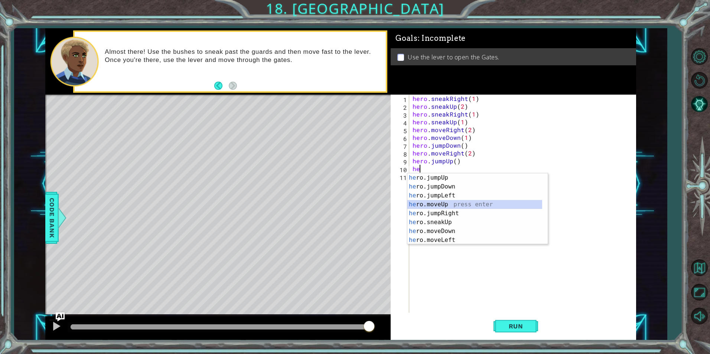
click at [449, 205] on div "he ro.jumpUp press enter he ro.jumpDown press enter he ro.jumpLeft press enter …" at bounding box center [474, 217] width 135 height 89
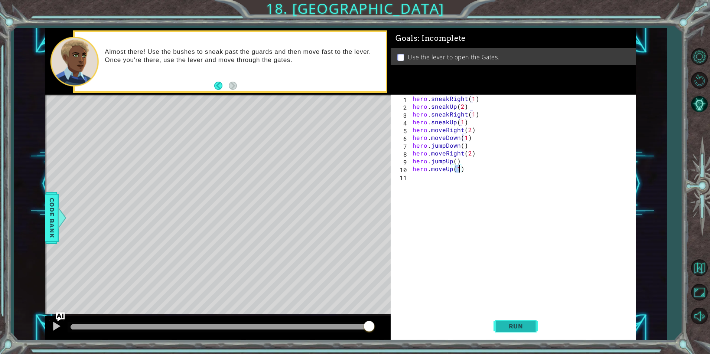
type textarea "hero.moveUp(1)"
drag, startPoint x: 516, startPoint y: 326, endPoint x: 506, endPoint y: 323, distance: 10.3
click at [516, 326] on span "Run" at bounding box center [515, 326] width 29 height 7
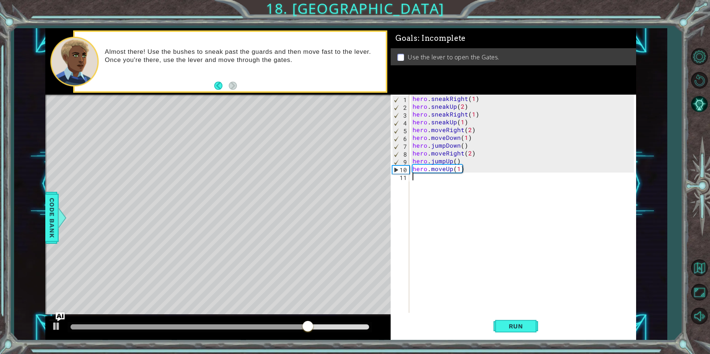
click at [427, 177] on div "hero . sneakRight ( 1 ) hero . sneakUp ( 2 ) hero . sneakRight ( 1 ) hero . sne…" at bounding box center [524, 212] width 226 height 234
click at [430, 185] on div "us e press enter" at bounding box center [477, 194] width 140 height 27
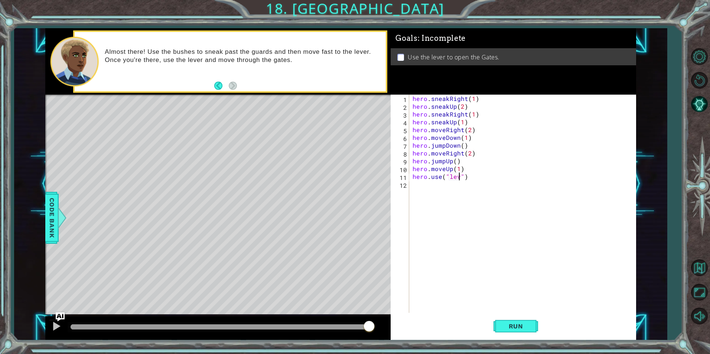
scroll to position [0, 3]
type textarea "hero.use("lever")"
click at [533, 327] on button "Run" at bounding box center [515, 326] width 45 height 25
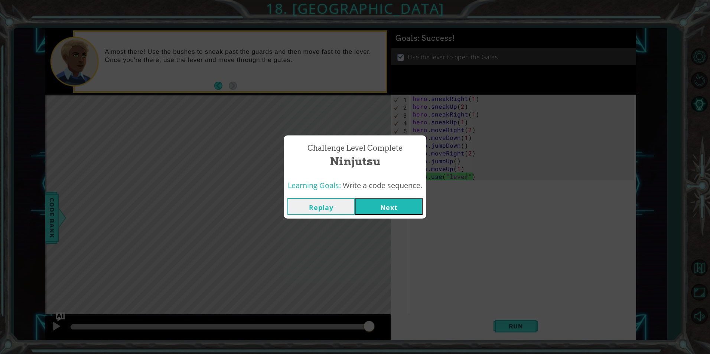
click at [404, 206] on button "Next" at bounding box center [389, 206] width 68 height 17
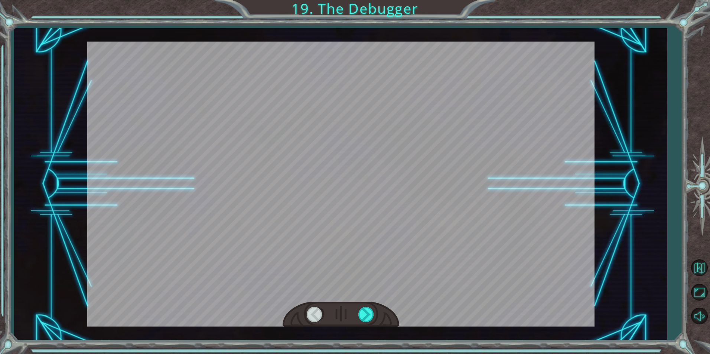
scroll to position [0, 313]
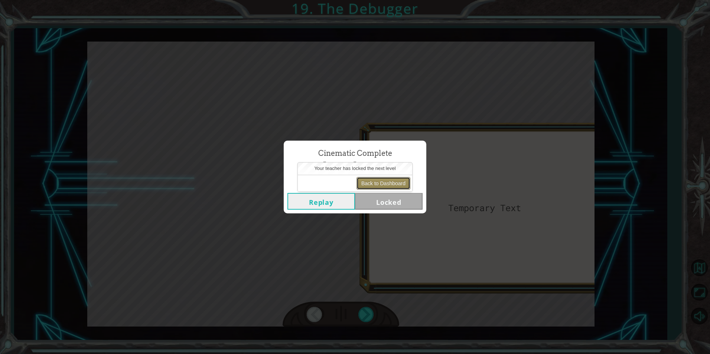
click at [402, 183] on button "Back to Dashboard" at bounding box center [383, 183] width 54 height 13
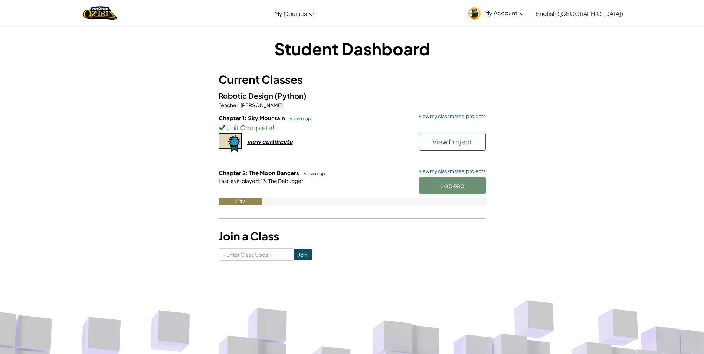
click at [308, 175] on link "view map" at bounding box center [312, 173] width 25 height 6
